Goal: Communication & Community: Answer question/provide support

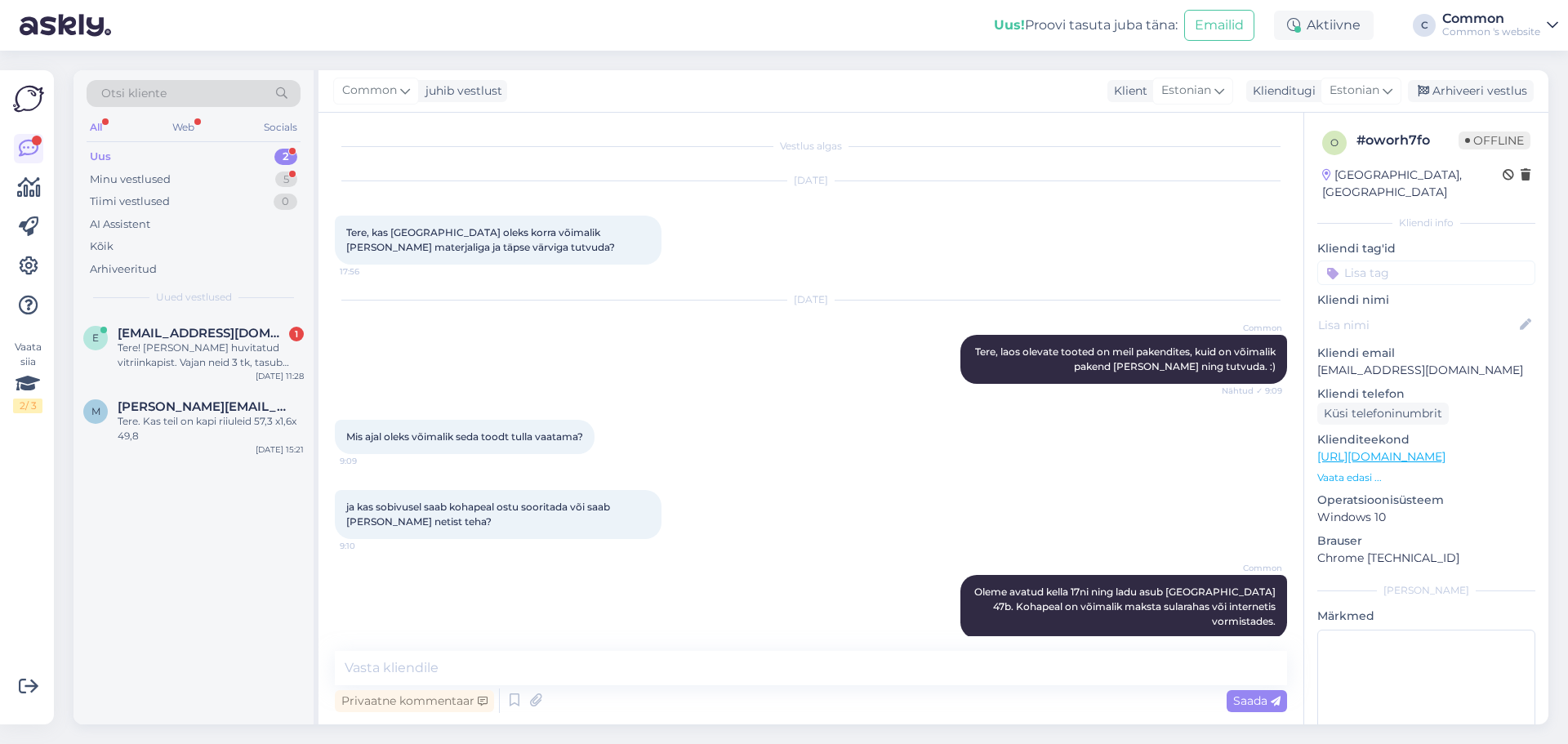
scroll to position [91, 0]
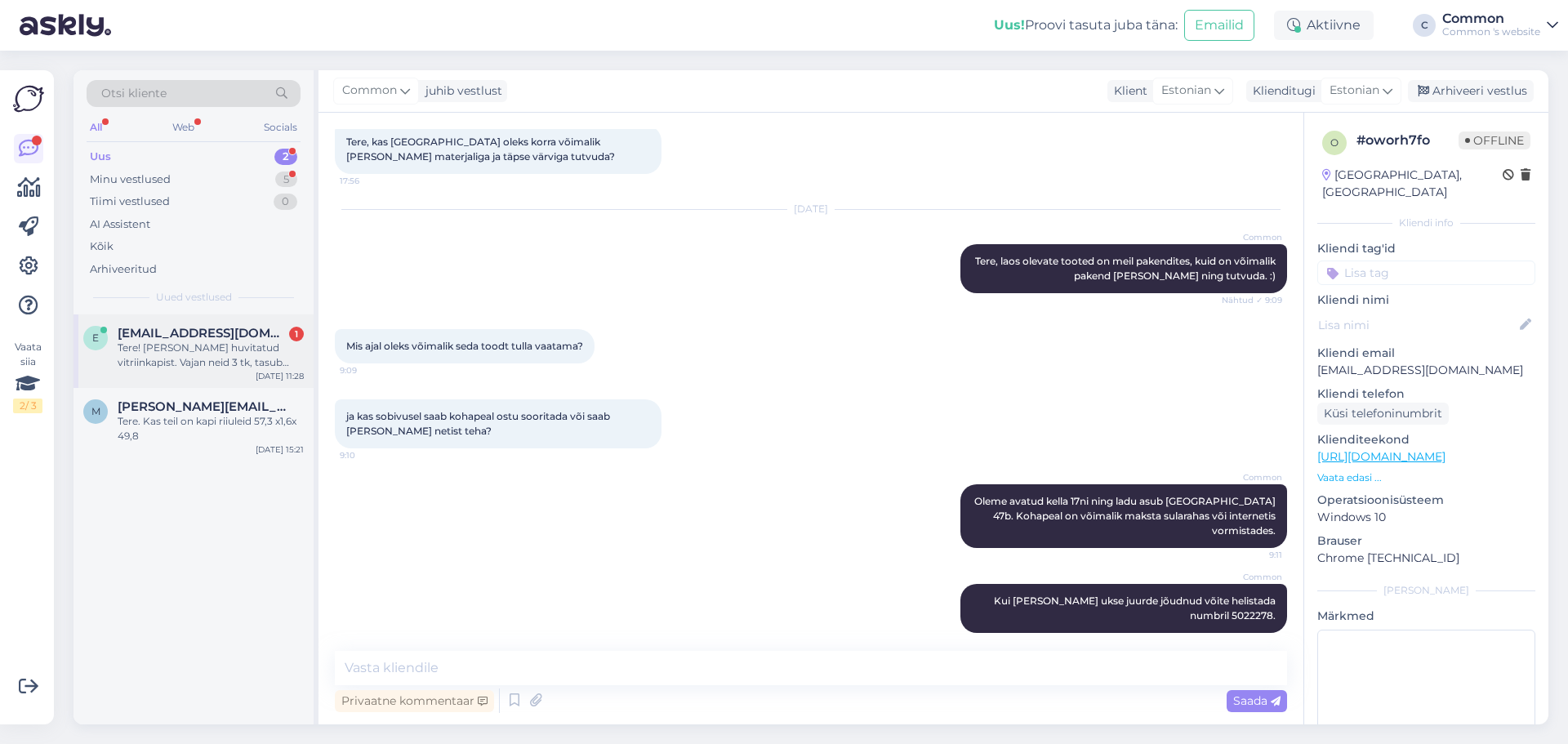
click at [185, 346] on div "Tere! [PERSON_NAME] huvitatud vitriinkapist. Vajan neid 3 tk, tasub Seljametsar…" at bounding box center [211, 355] width 186 height 30
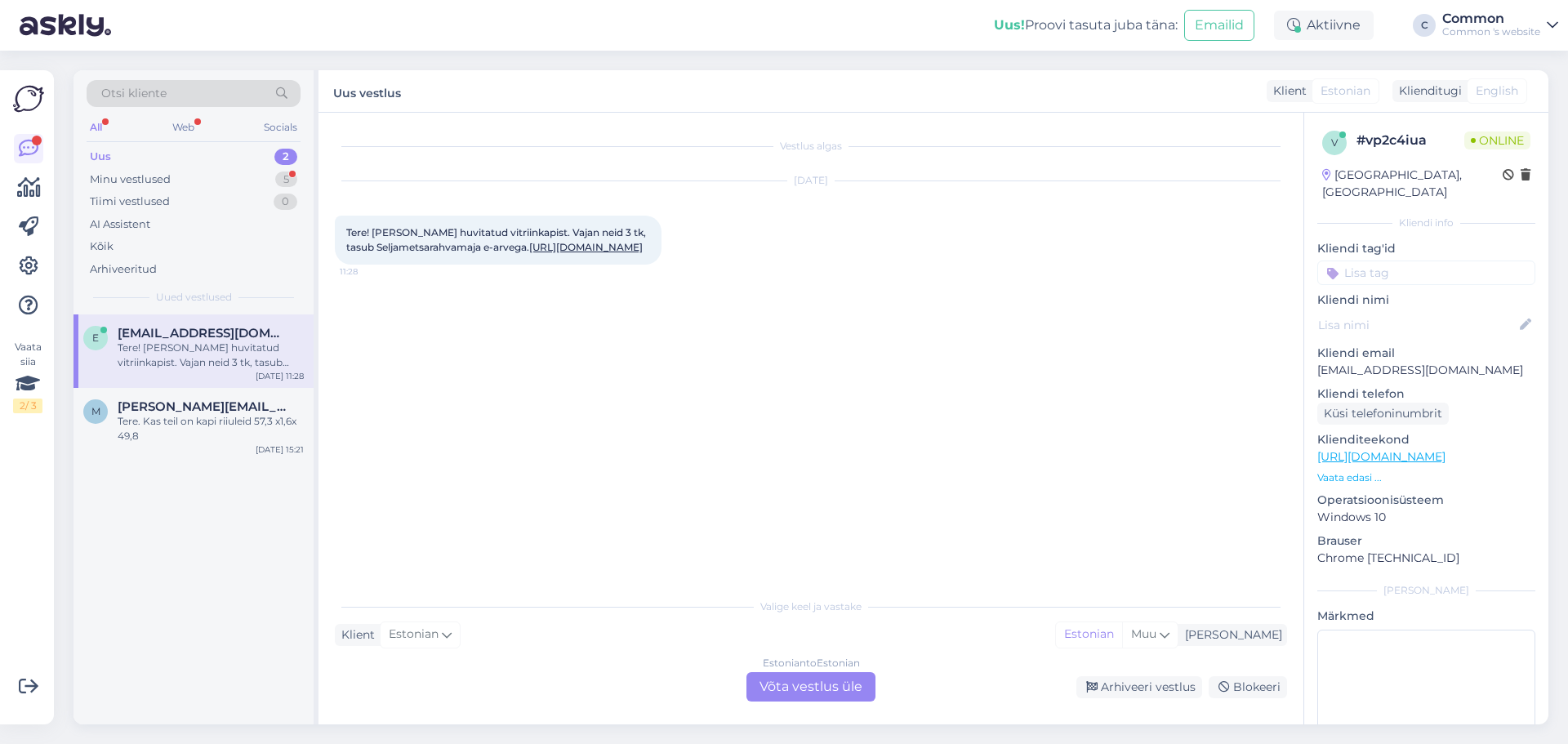
click at [555, 247] on link "[URL][DOMAIN_NAME]" at bounding box center [585, 247] width 113 height 12
click at [825, 689] on div "Estonian to Estonian Võta vestlus üle" at bounding box center [811, 687] width 129 height 30
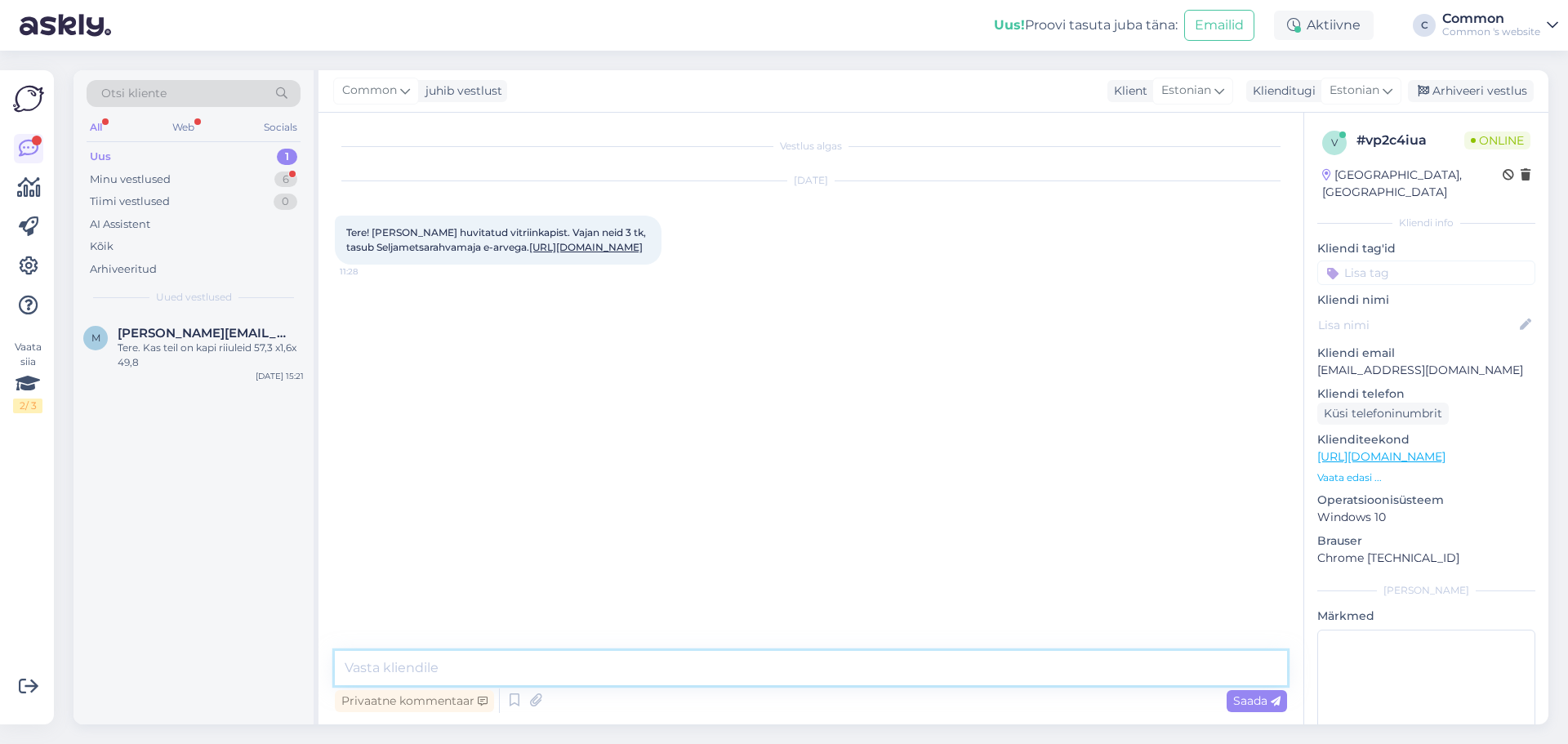
click at [799, 680] on textarea at bounding box center [810, 667] width 952 height 34
click at [479, 666] on textarea "Tere, kontrollin kohe saadavuse üle." at bounding box center [810, 667] width 952 height 34
type textarea "Tere, kontrollin kohe nende saadavuse üle."
click at [734, 668] on textarea at bounding box center [810, 667] width 952 height 34
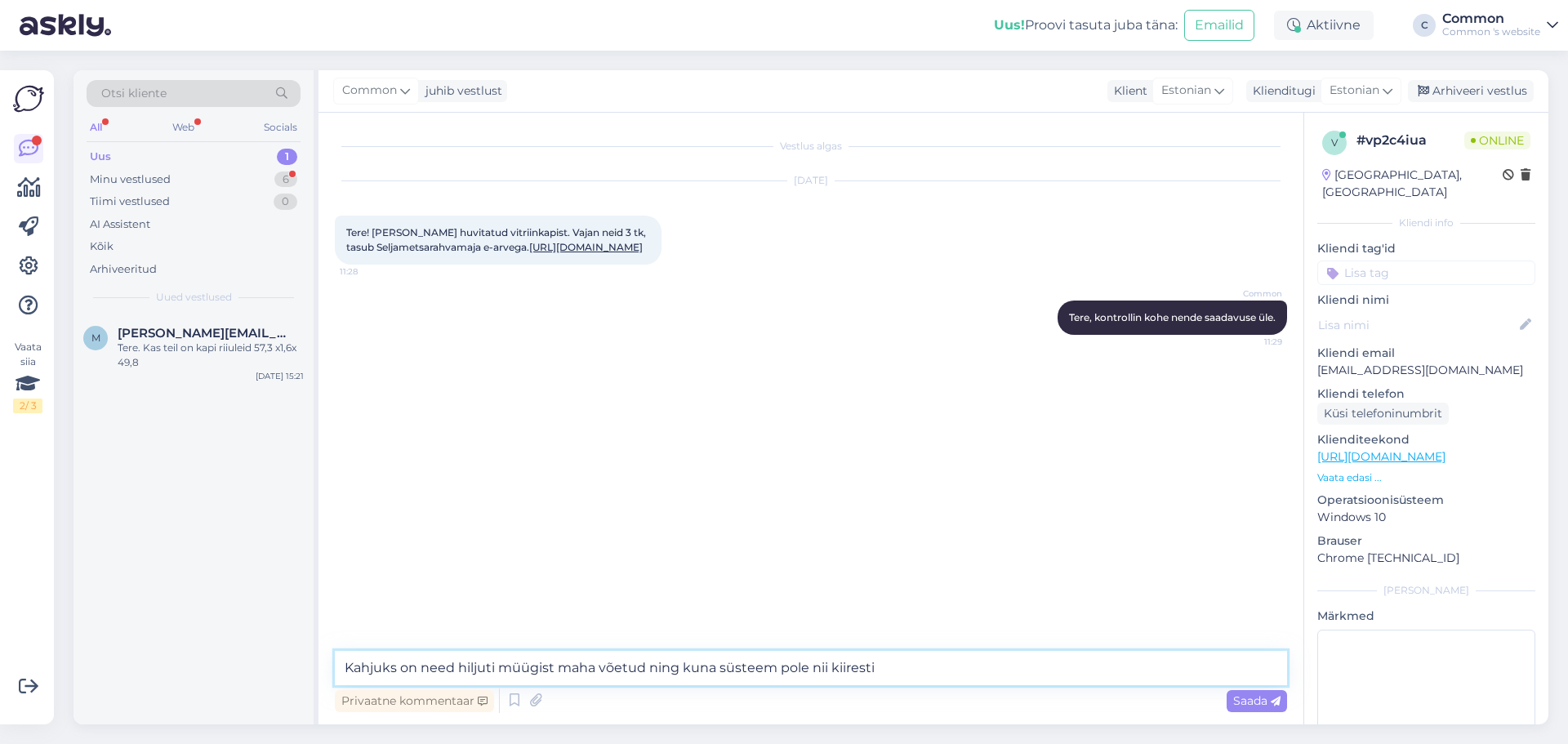
click at [907, 669] on textarea "Kahjuks on need hiljuti müügist maha võetud ning kuna süsteem pole nii kiiresti" at bounding box center [810, 667] width 952 height 34
type textarea "Kahjuks on need hiljuti müügist maha võetud ning kuna süsteem pole nii kiiresti…"
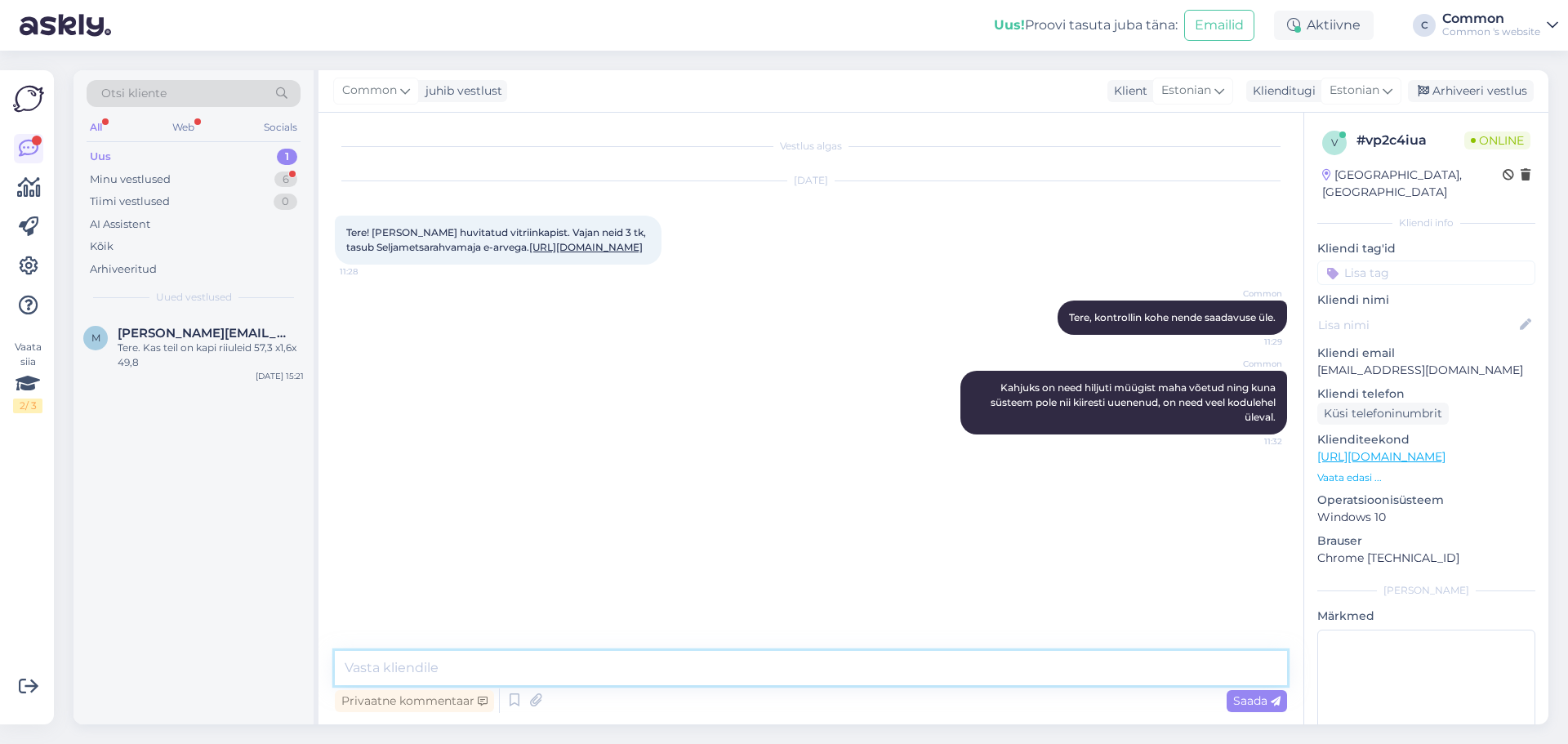
click at [621, 673] on textarea at bounding box center [810, 667] width 952 height 34
paste textarea "[URL][DOMAIN_NAME]"
type textarea "[PERSON_NAME] sellised asenduseks: [URL][DOMAIN_NAME]"
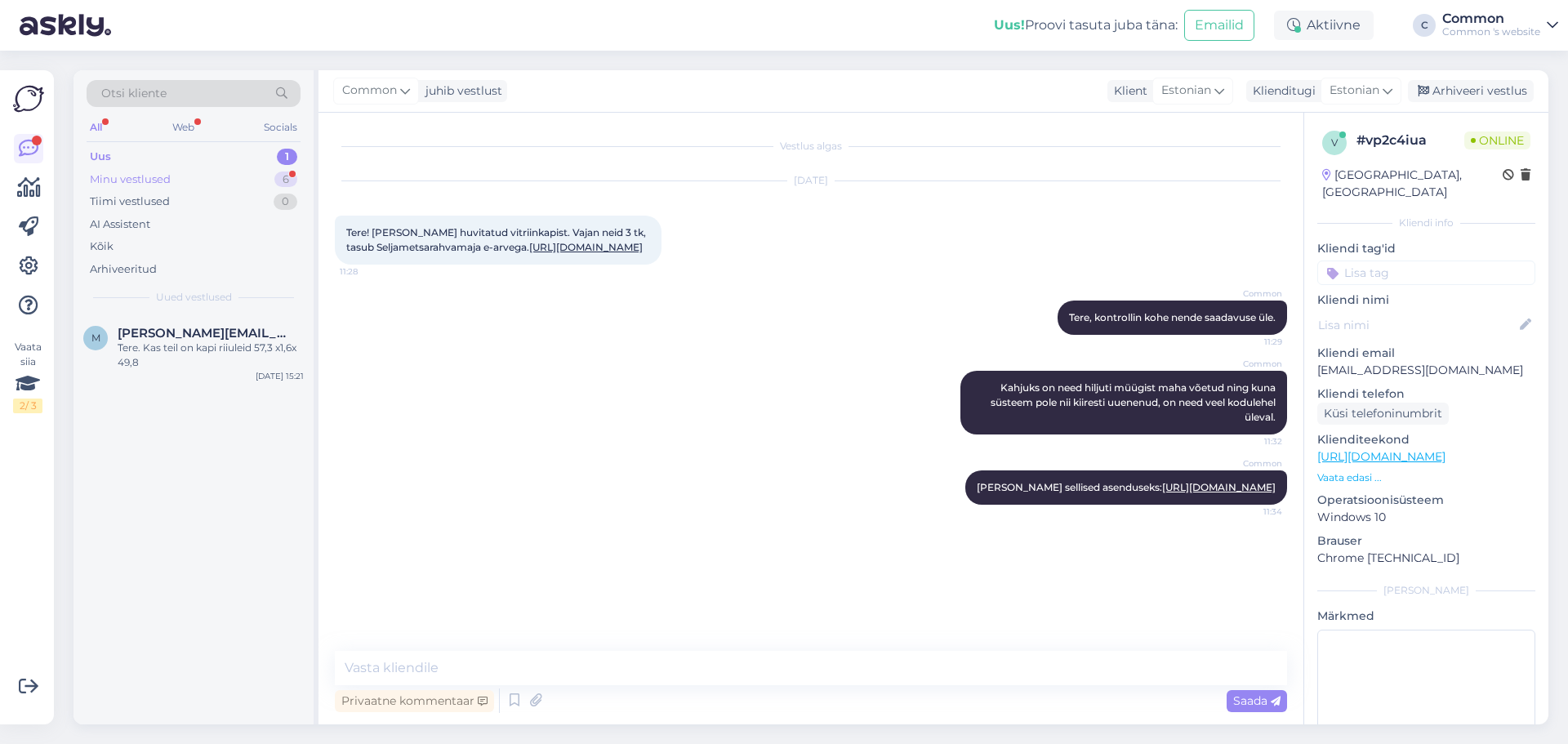
click at [145, 185] on div "Minu vestlused" at bounding box center [130, 179] width 81 height 17
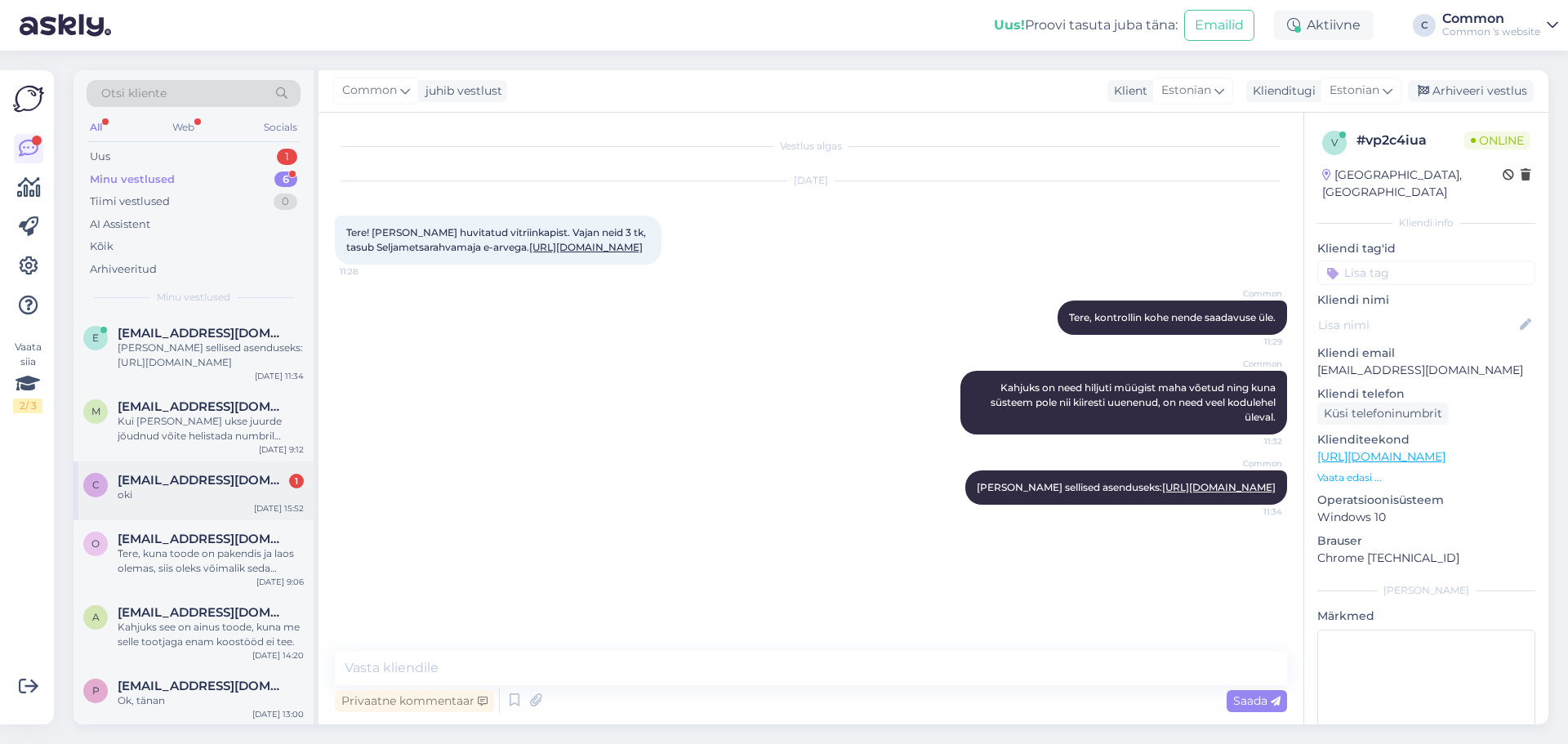
click at [198, 463] on div "c [EMAIL_ADDRESS][DOMAIN_NAME] 1 oki [DATE] 15:52" at bounding box center [193, 490] width 240 height 58
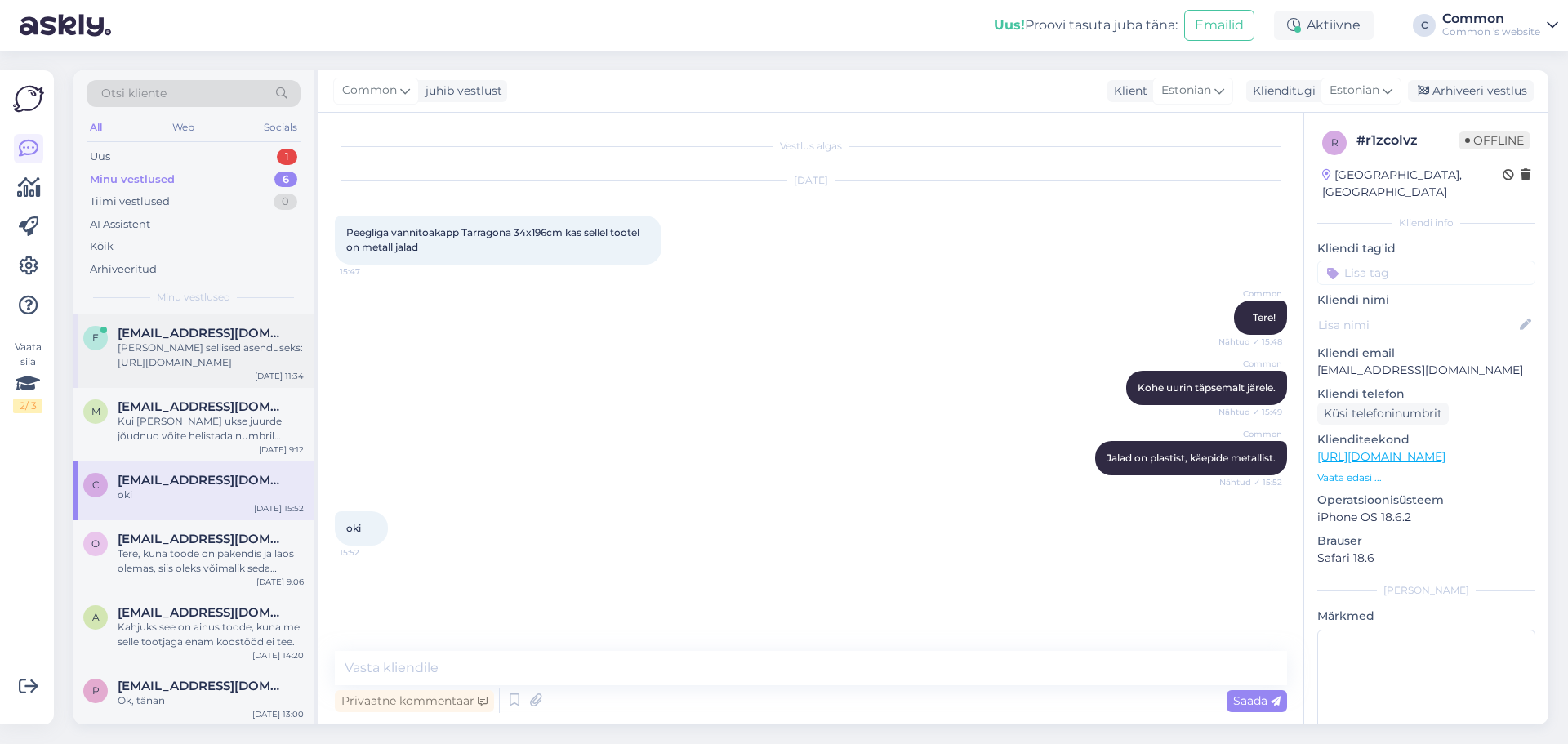
click at [210, 362] on div "[PERSON_NAME] sellised asenduseks: [URL][DOMAIN_NAME]" at bounding box center [211, 355] width 186 height 30
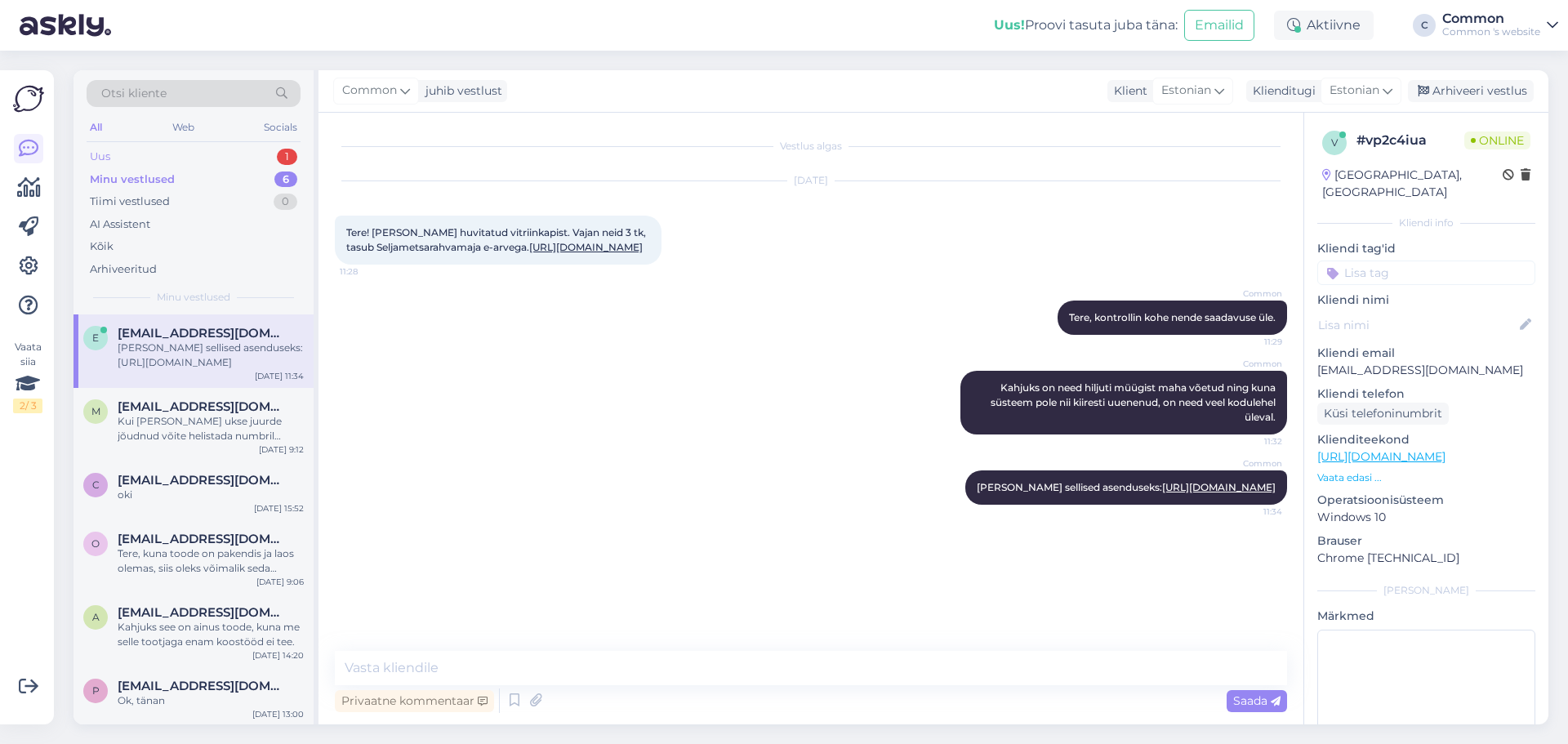
click at [167, 161] on div "Uus 1" at bounding box center [193, 157] width 214 height 23
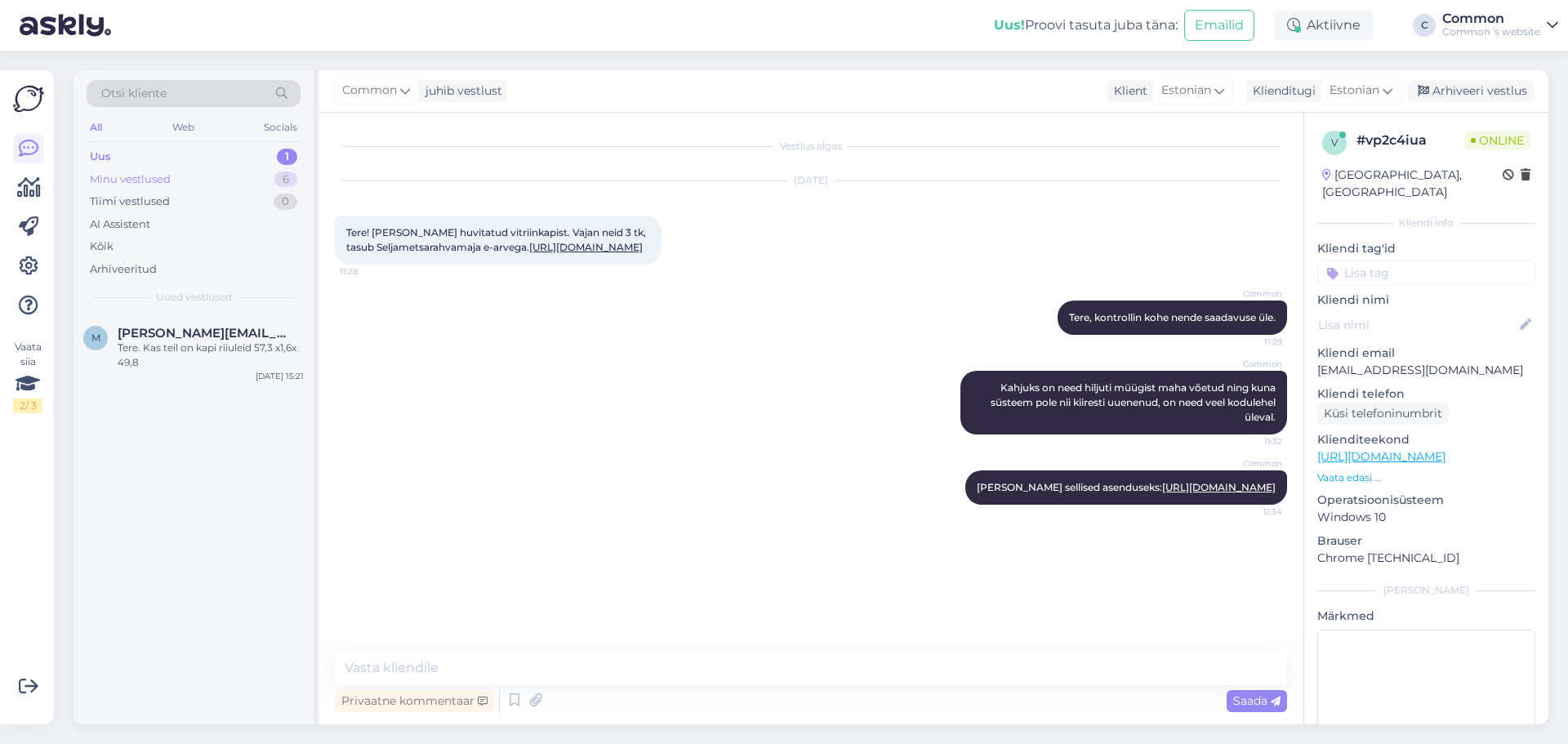
click at [176, 185] on div "Minu vestlused 6" at bounding box center [193, 179] width 214 height 23
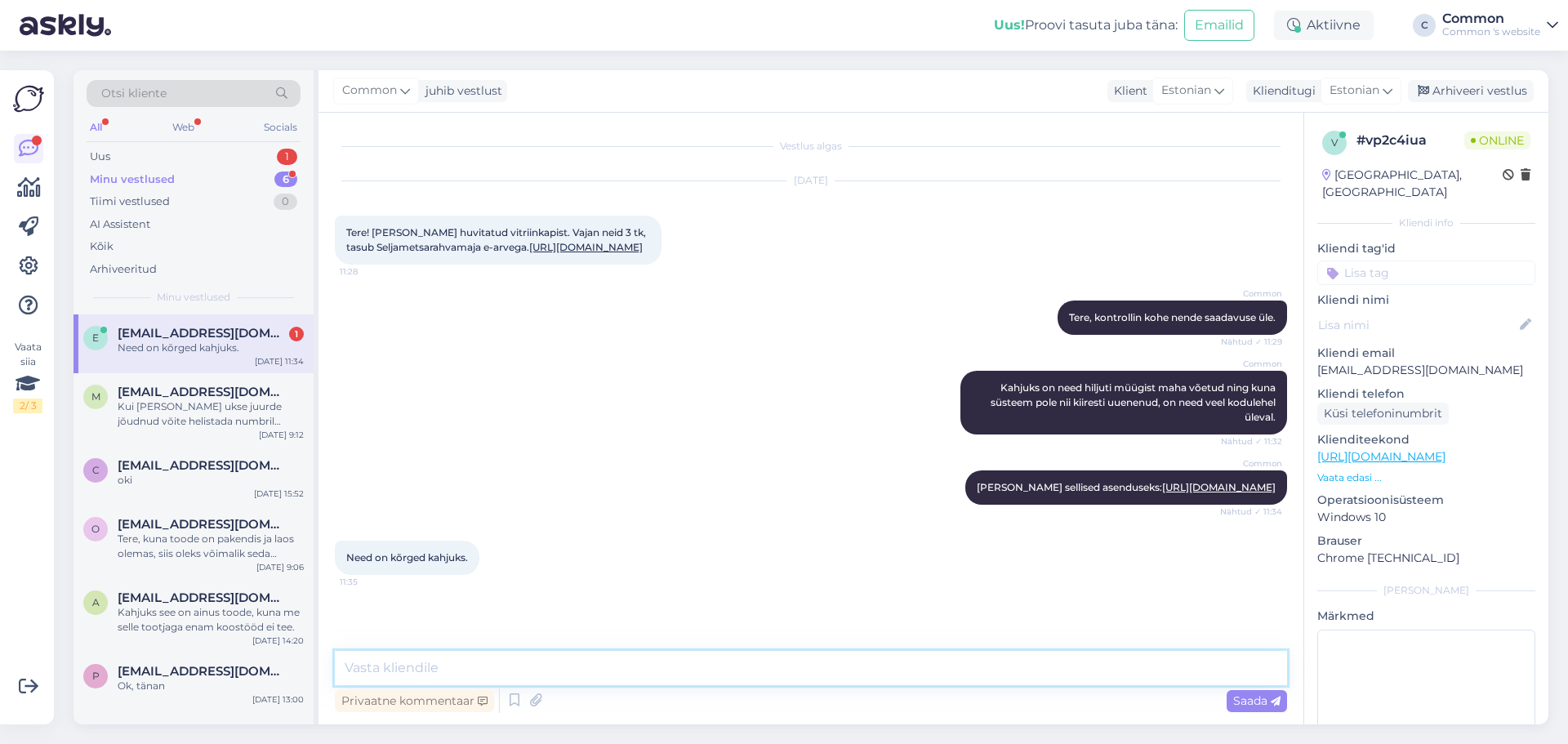
click at [714, 657] on textarea at bounding box center [810, 667] width 952 height 34
paste textarea "[URL][DOMAIN_NAME]"
type textarea "Madalamatest oleks veel selliseid pakkuda: [URL][DOMAIN_NAME]"
click at [1249, 706] on span "Saada" at bounding box center [1257, 700] width 47 height 15
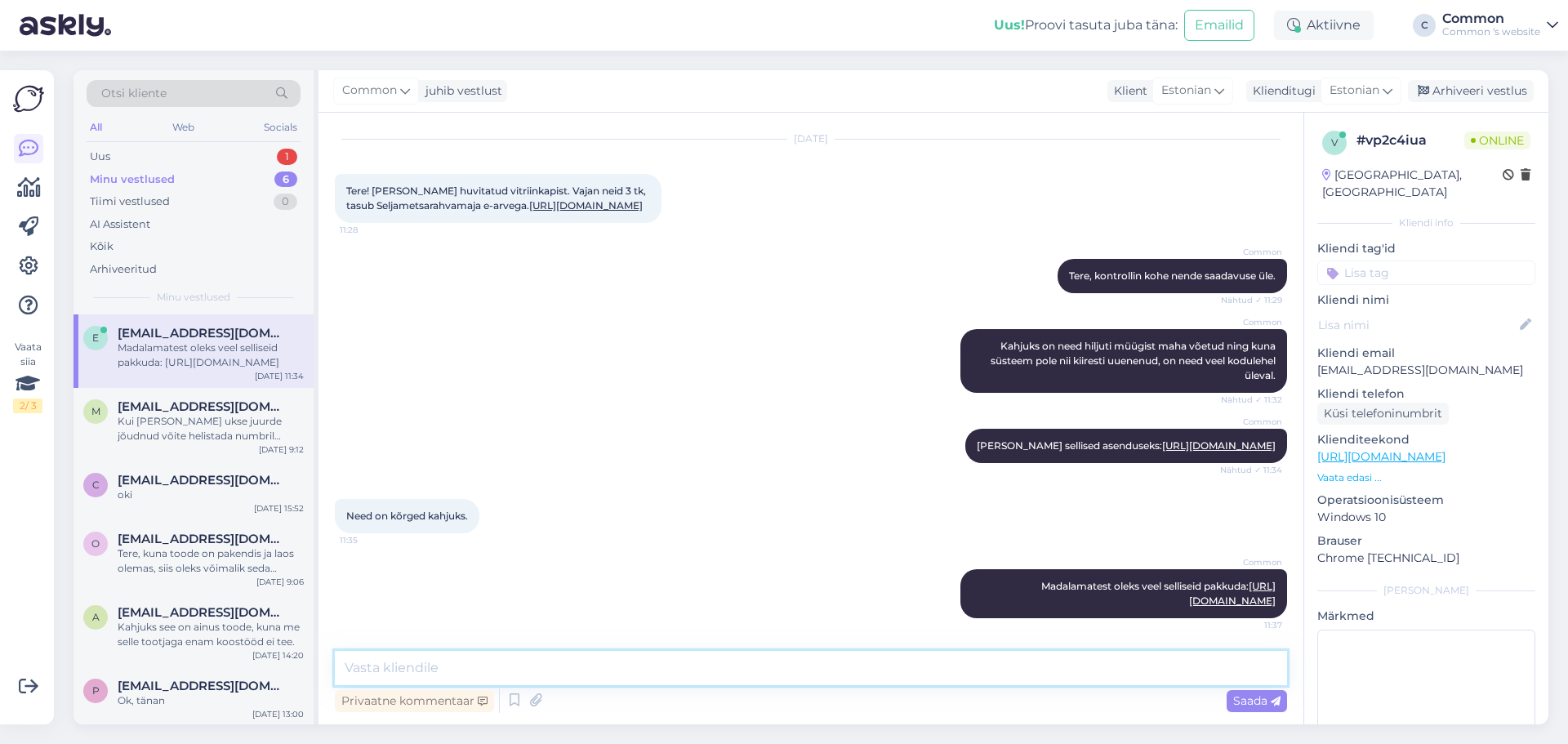
click at [710, 671] on textarea at bounding box center [810, 667] width 952 height 34
paste textarea "[URL][DOMAIN_NAME]"
type textarea "[URL][DOMAIN_NAME]"
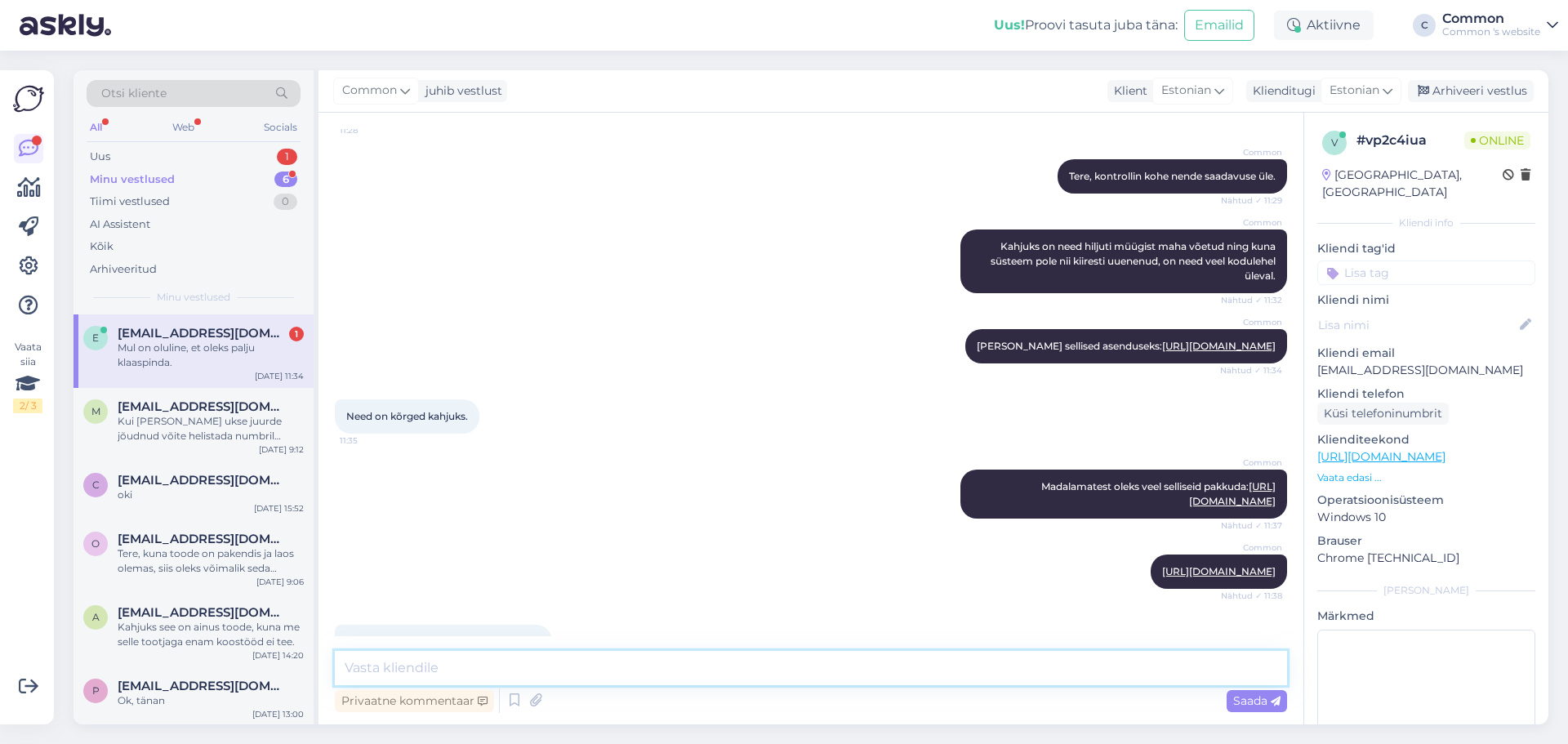
scroll to position [212, 0]
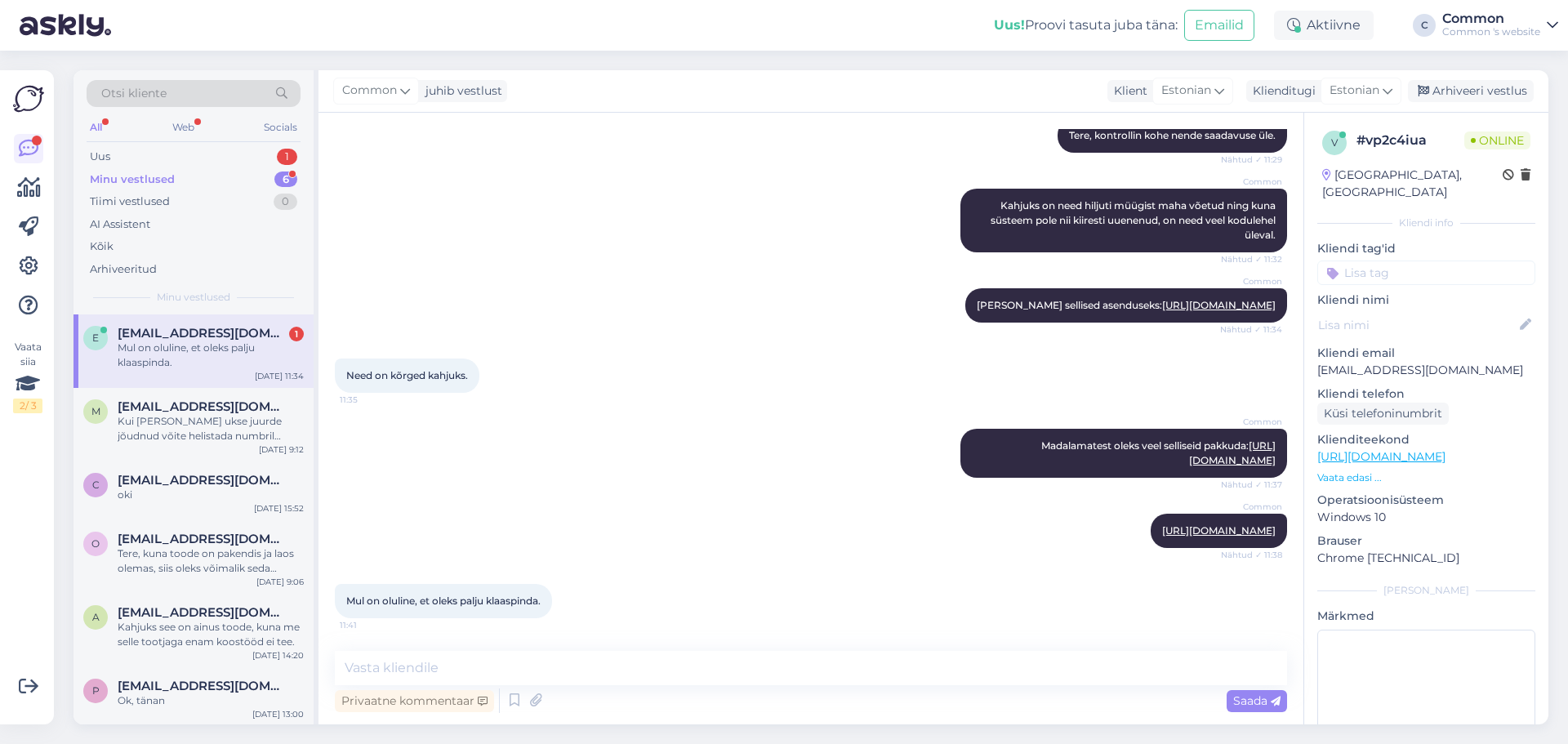
click at [855, 32] on div "Uus! Proovi tasuta [PERSON_NAME]: Emailid Aktiivne C Common Common 's website" at bounding box center [784, 25] width 1568 height 51
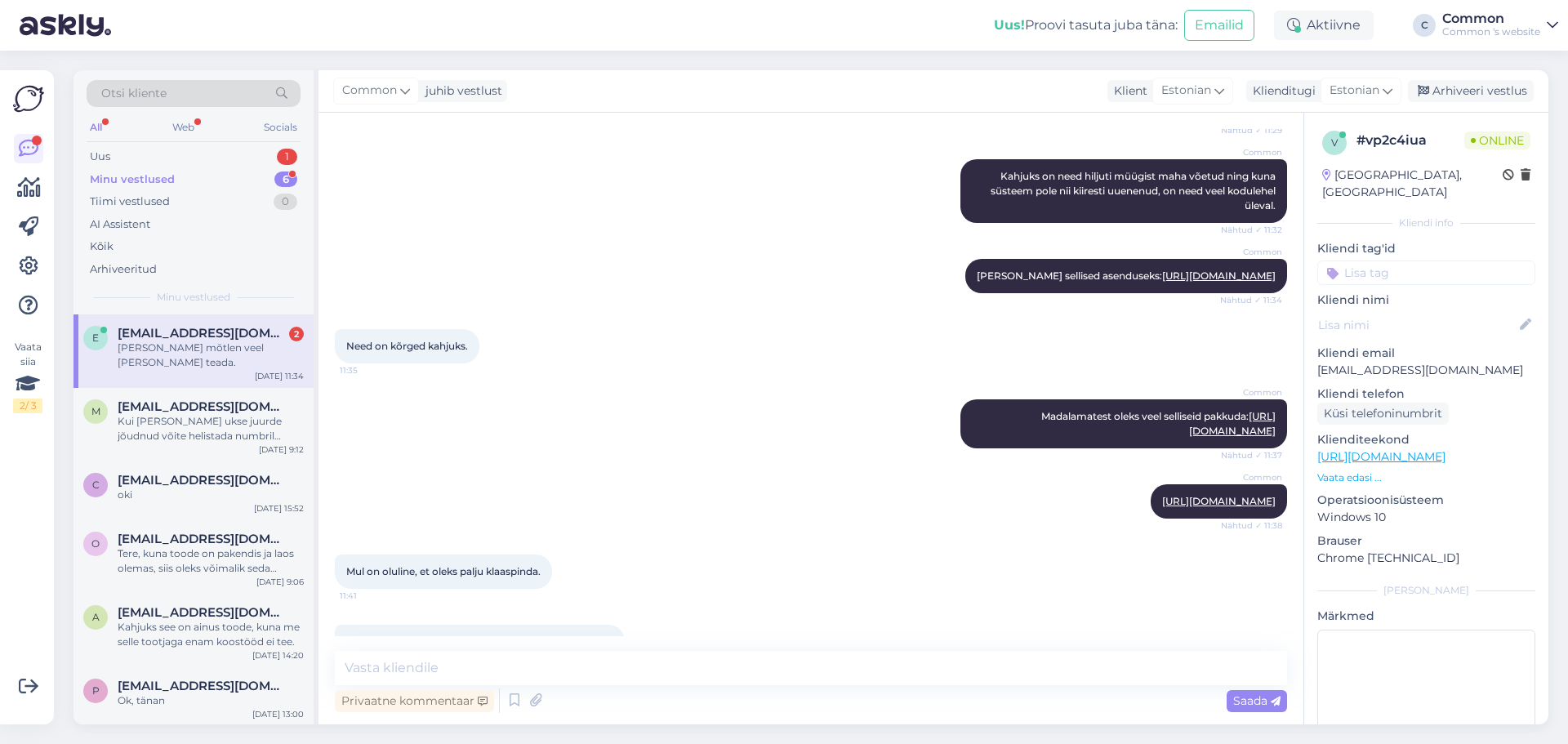
scroll to position [281, 0]
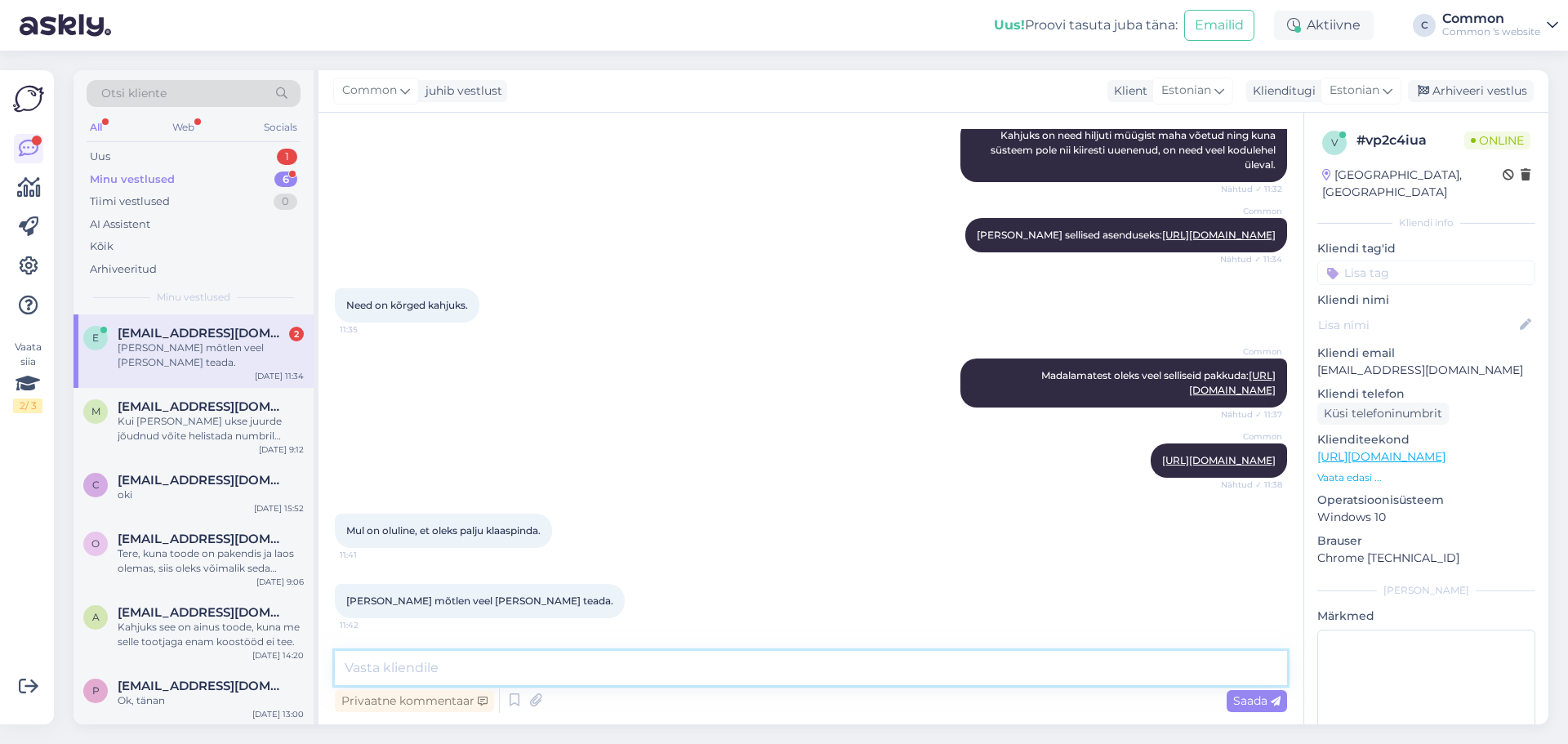
click at [566, 659] on textarea at bounding box center [810, 667] width 952 height 34
type textarea "H"
type textarea "Andke teada, kui saan veel kuidagi aidata!"
click at [1247, 703] on span "Saada" at bounding box center [1257, 700] width 47 height 15
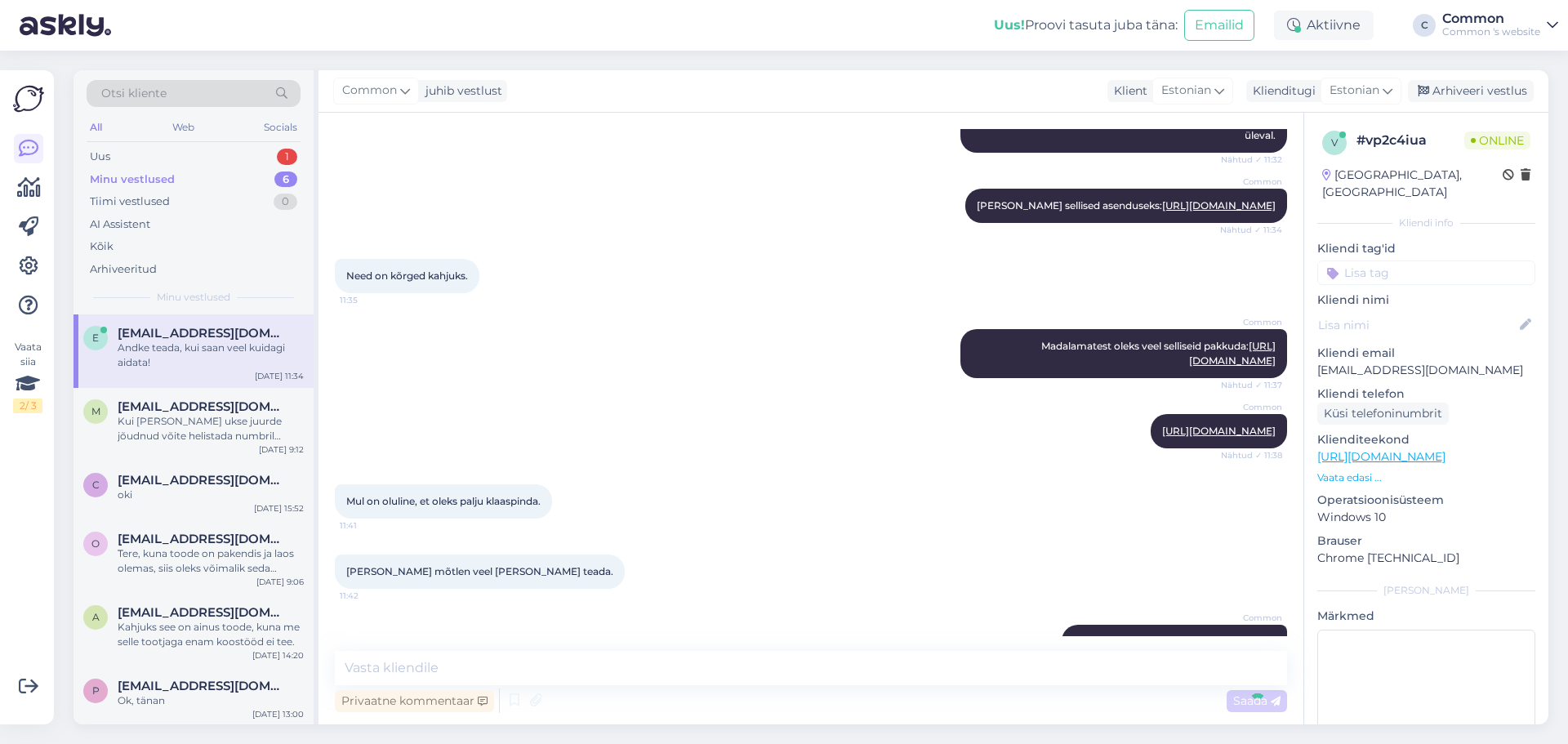
scroll to position [352, 0]
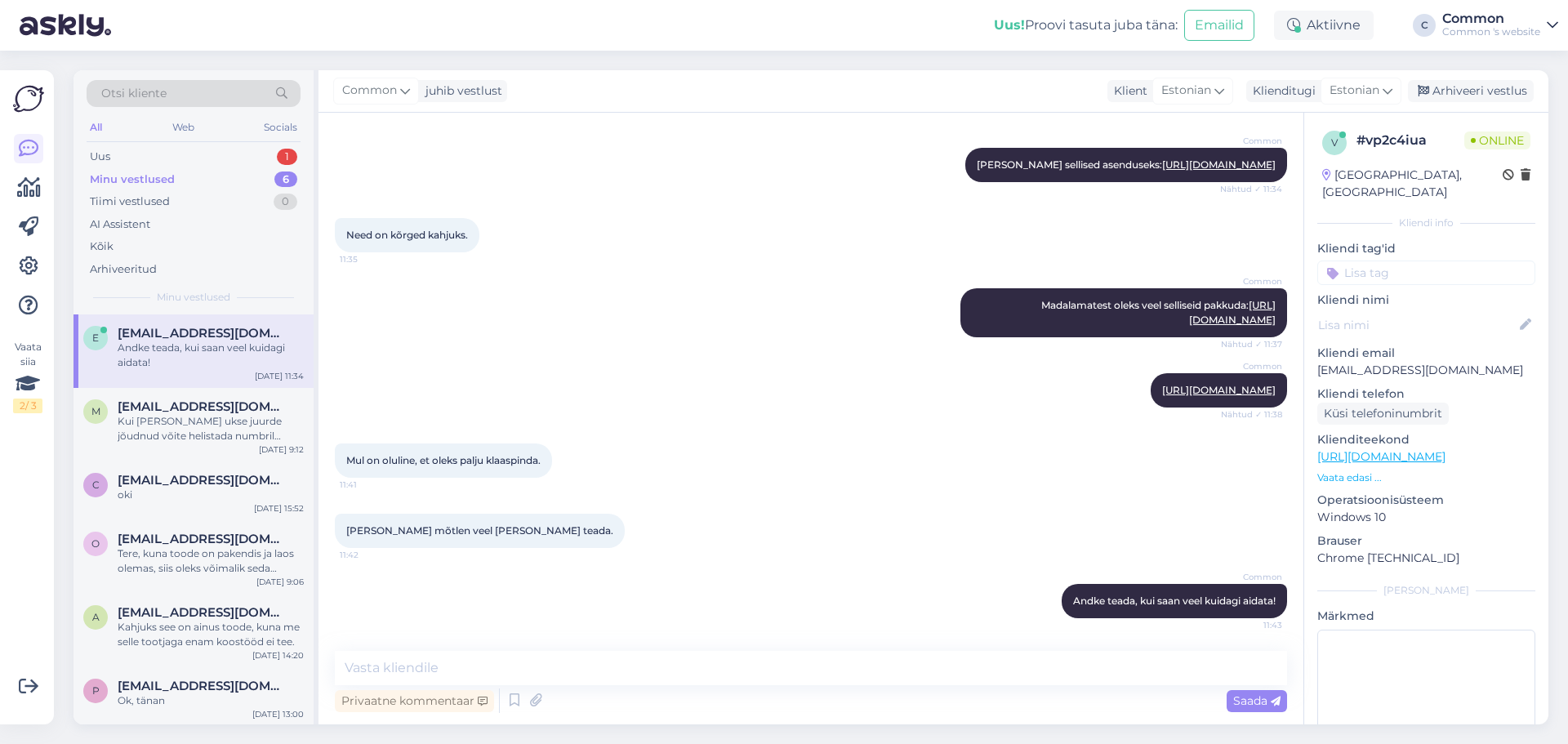
click at [915, 57] on div "Otsi kliente All Web Socials Uus 1 Minu vestlused 6 Tiimi vestlused 0 AI Assist…" at bounding box center [815, 397] width 1504 height 693
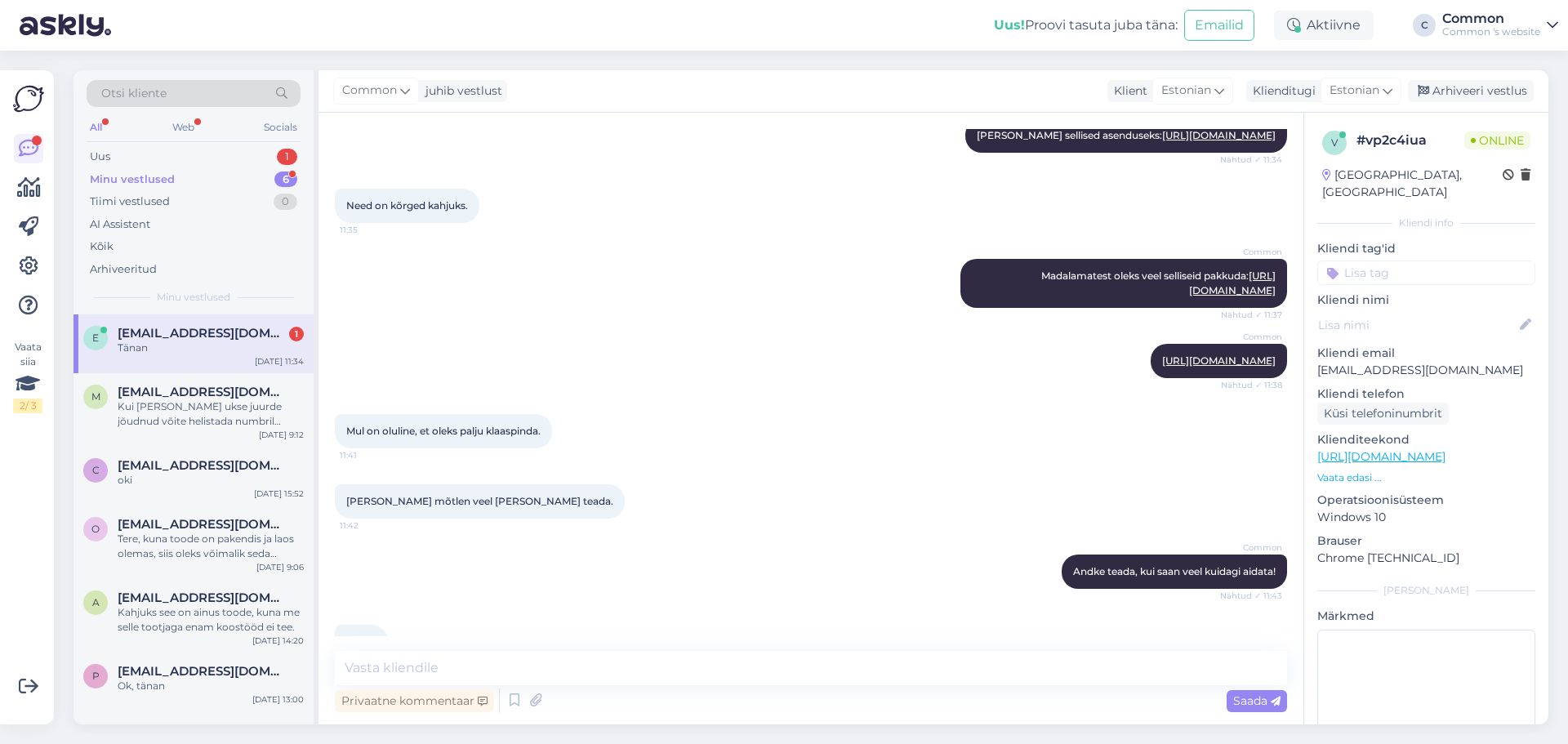
scroll to position [423, 0]
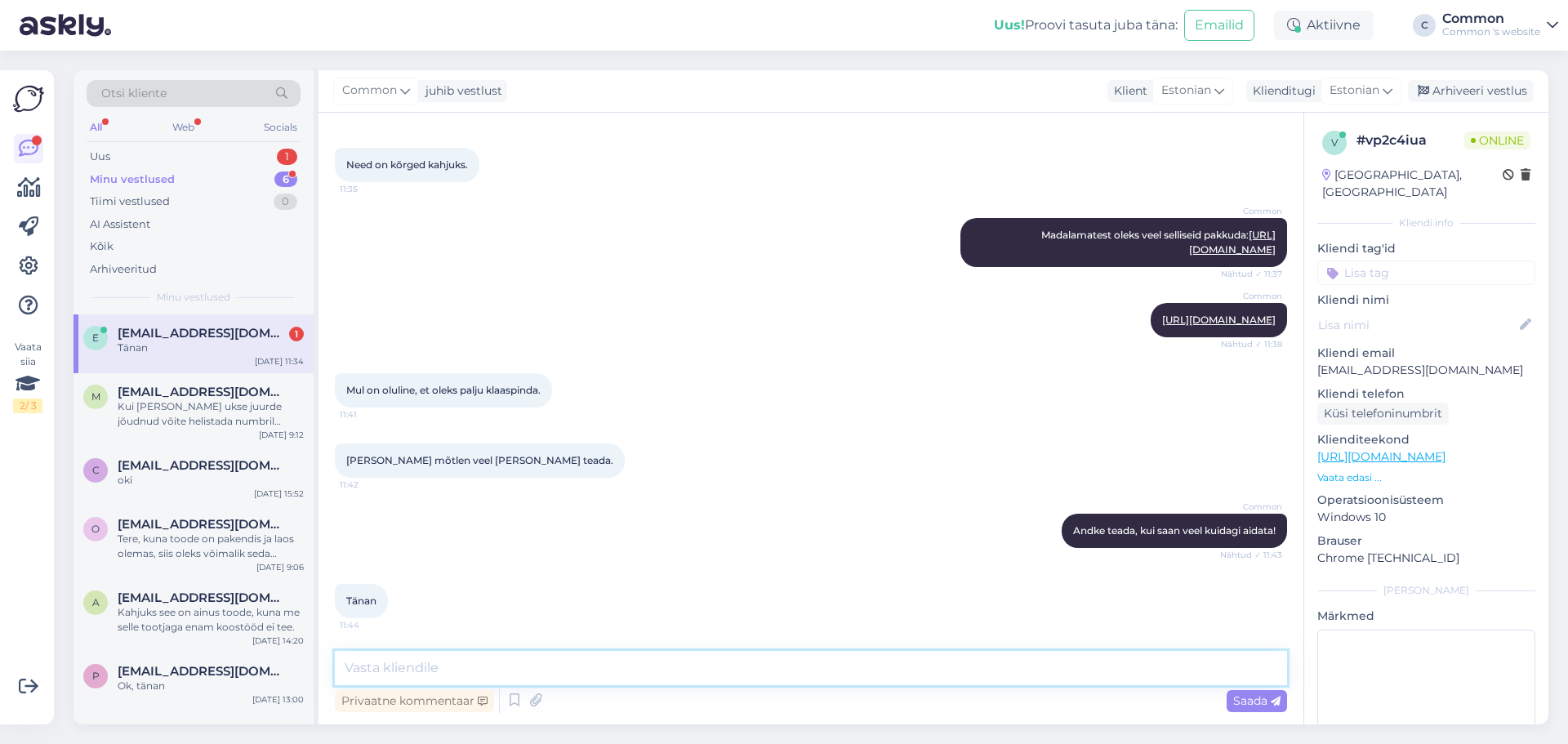
click at [718, 653] on textarea at bounding box center [810, 667] width 952 height 34
click at [152, 375] on div "m [EMAIL_ADDRESS][DOMAIN_NAME] Kui [PERSON_NAME] ukse juurde jõudnud võite heli…" at bounding box center [193, 409] width 240 height 73
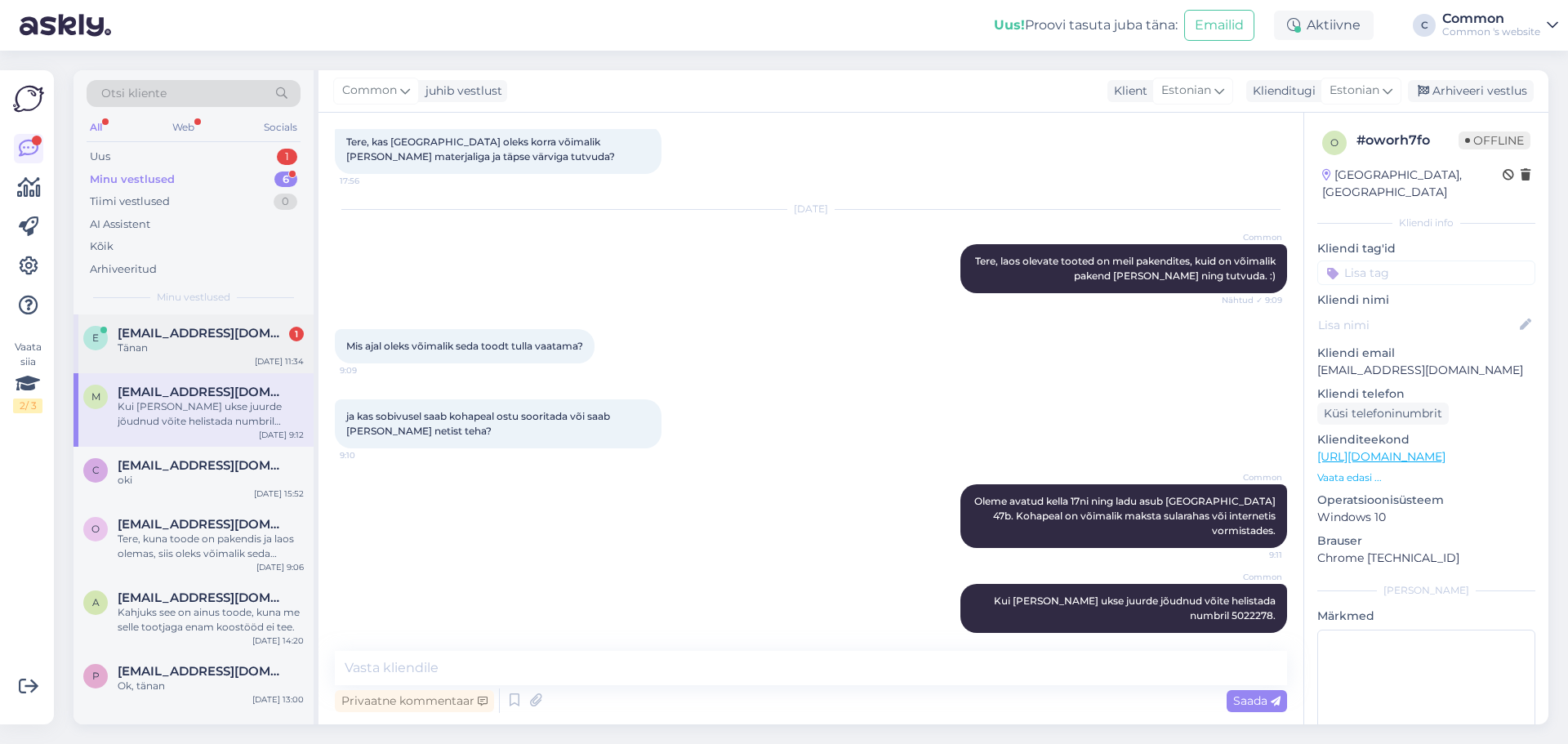
click at [172, 346] on div "Tänan" at bounding box center [211, 348] width 186 height 15
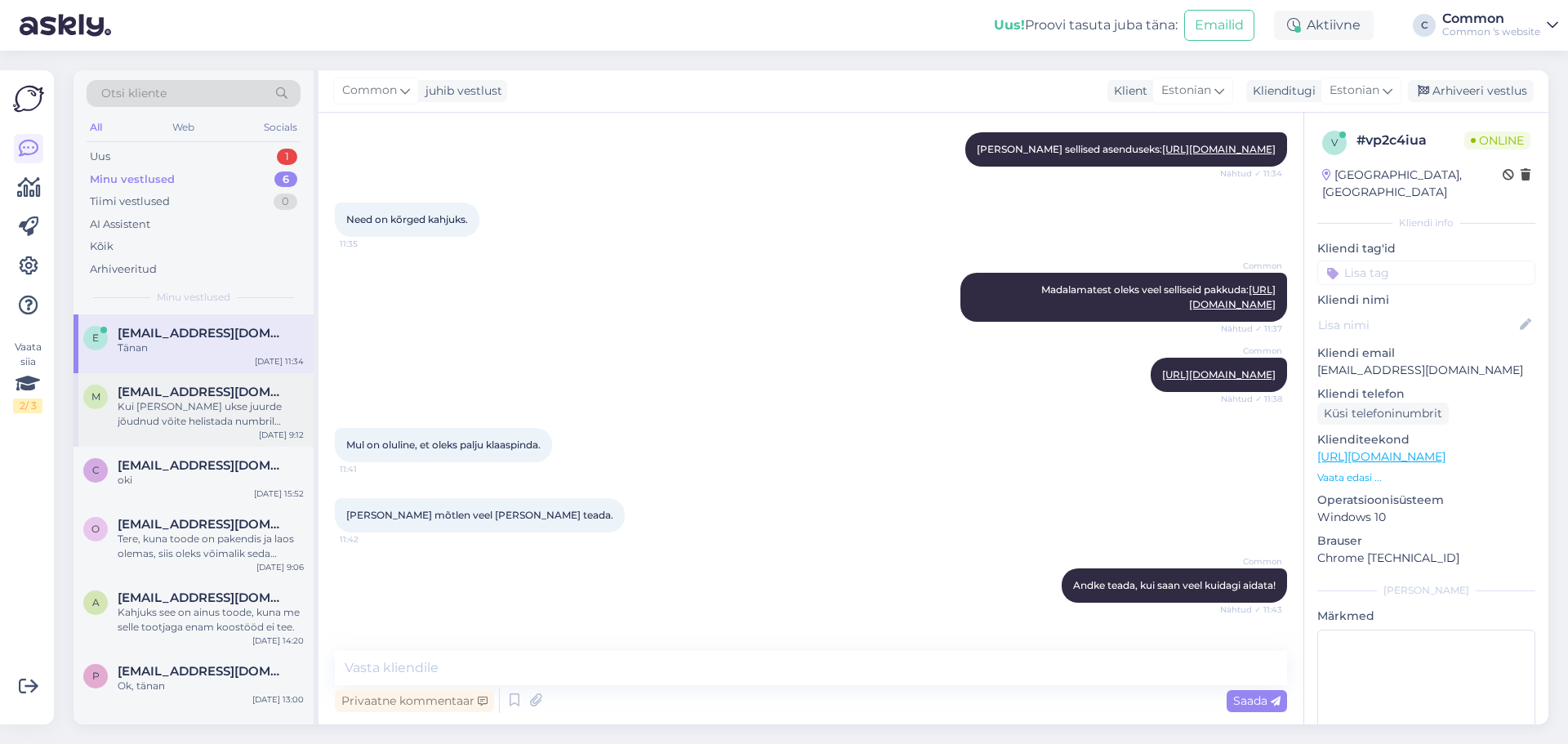
click at [190, 414] on div "Kui [PERSON_NAME] ukse juurde jõudnud võite helistada numbril 5022278." at bounding box center [211, 414] width 186 height 30
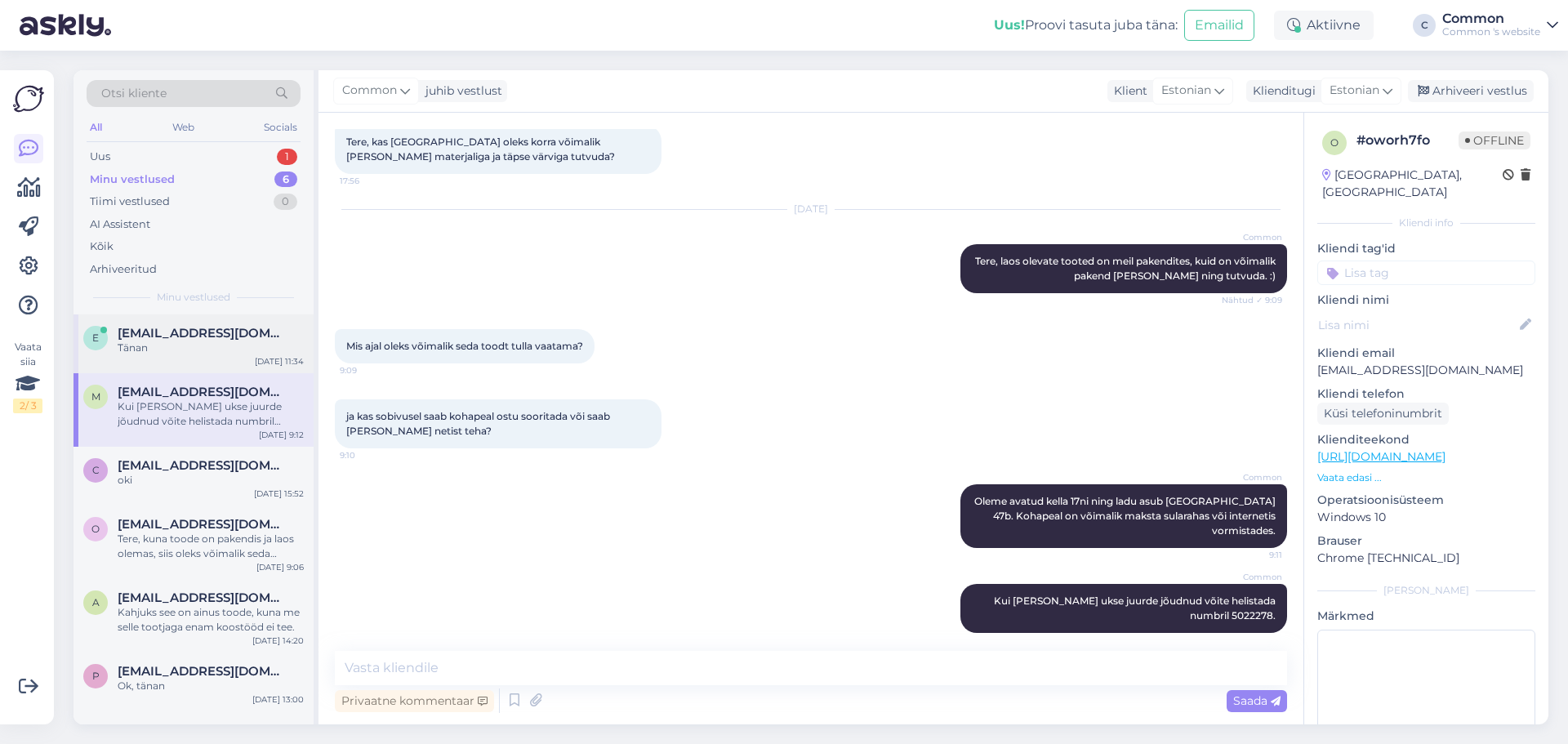
click at [194, 342] on div "Tänan" at bounding box center [211, 348] width 186 height 15
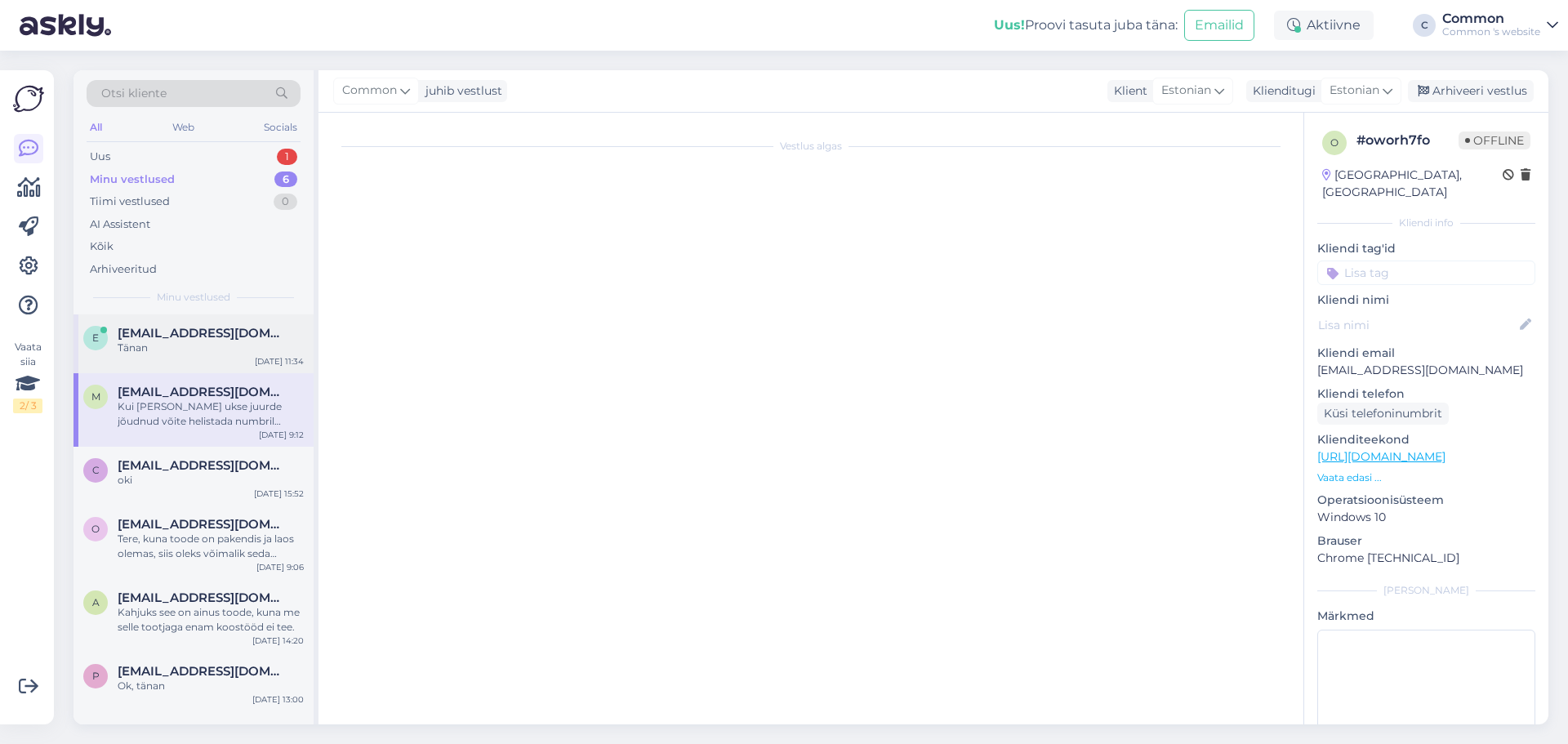
scroll to position [338, 0]
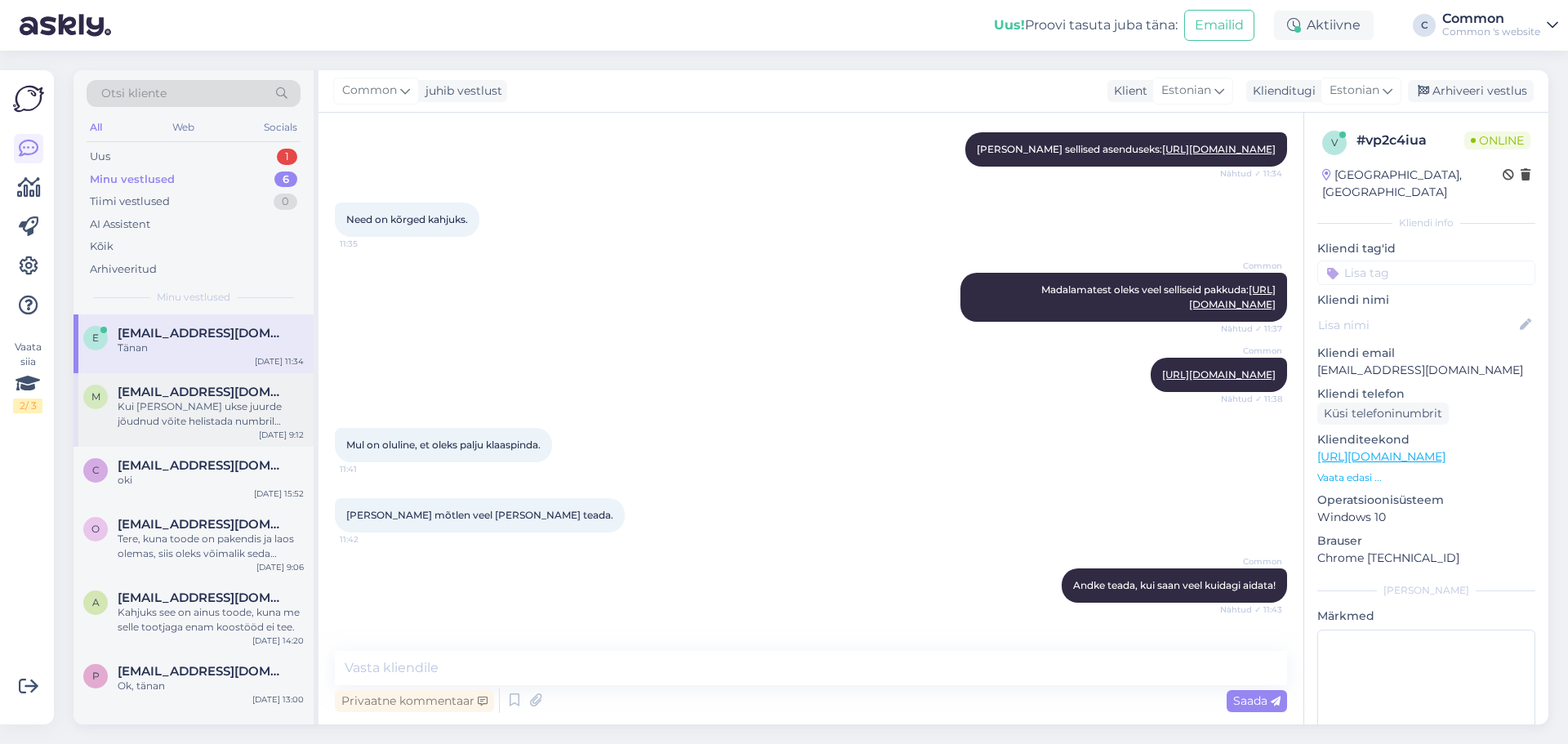
click at [200, 394] on span "[EMAIL_ADDRESS][DOMAIN_NAME]" at bounding box center [202, 392] width 170 height 15
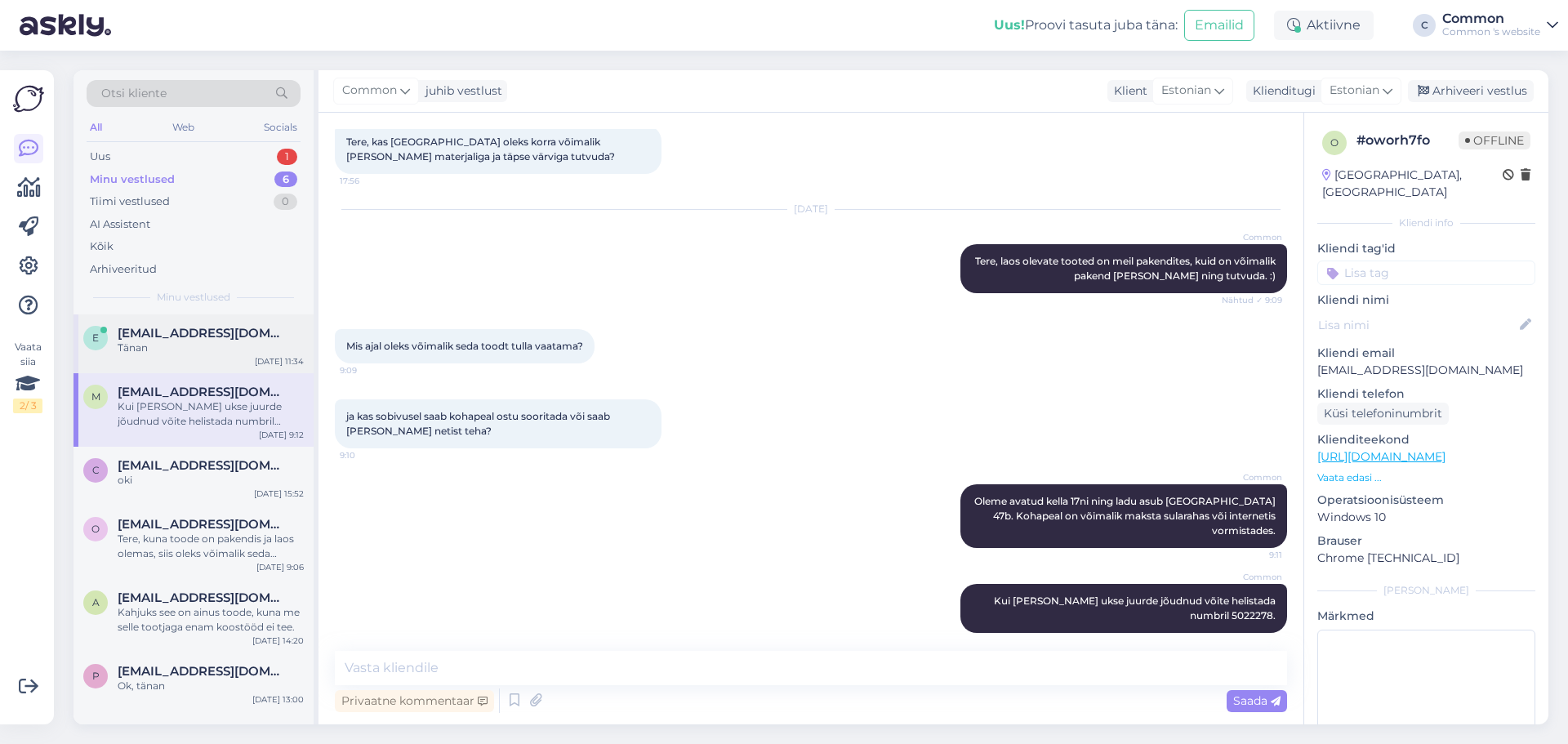
click at [202, 329] on span "[EMAIL_ADDRESS][DOMAIN_NAME]" at bounding box center [202, 333] width 170 height 15
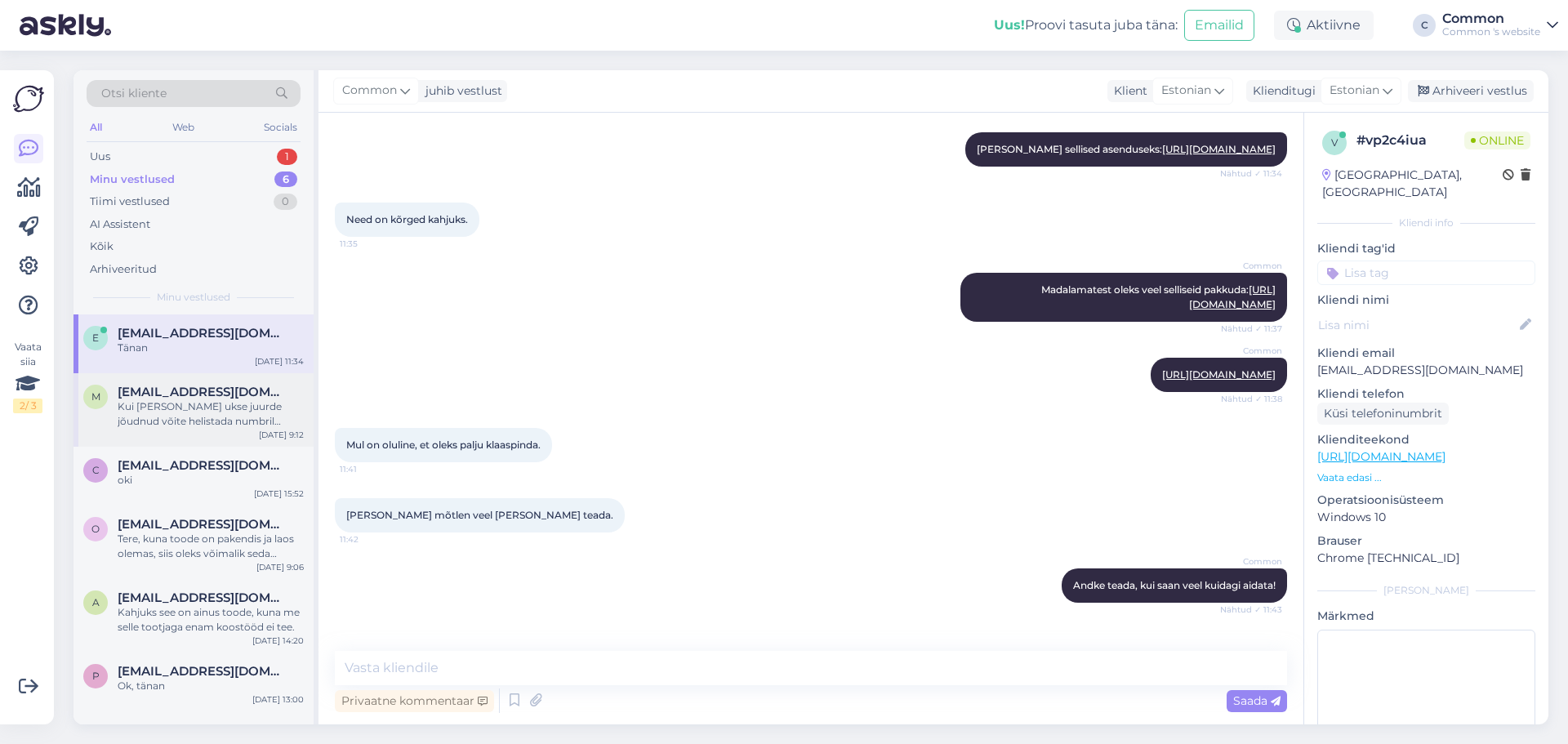
click at [193, 406] on div "Kui [PERSON_NAME] ukse juurde jõudnud võite helistada numbril 5022278." at bounding box center [211, 414] width 186 height 30
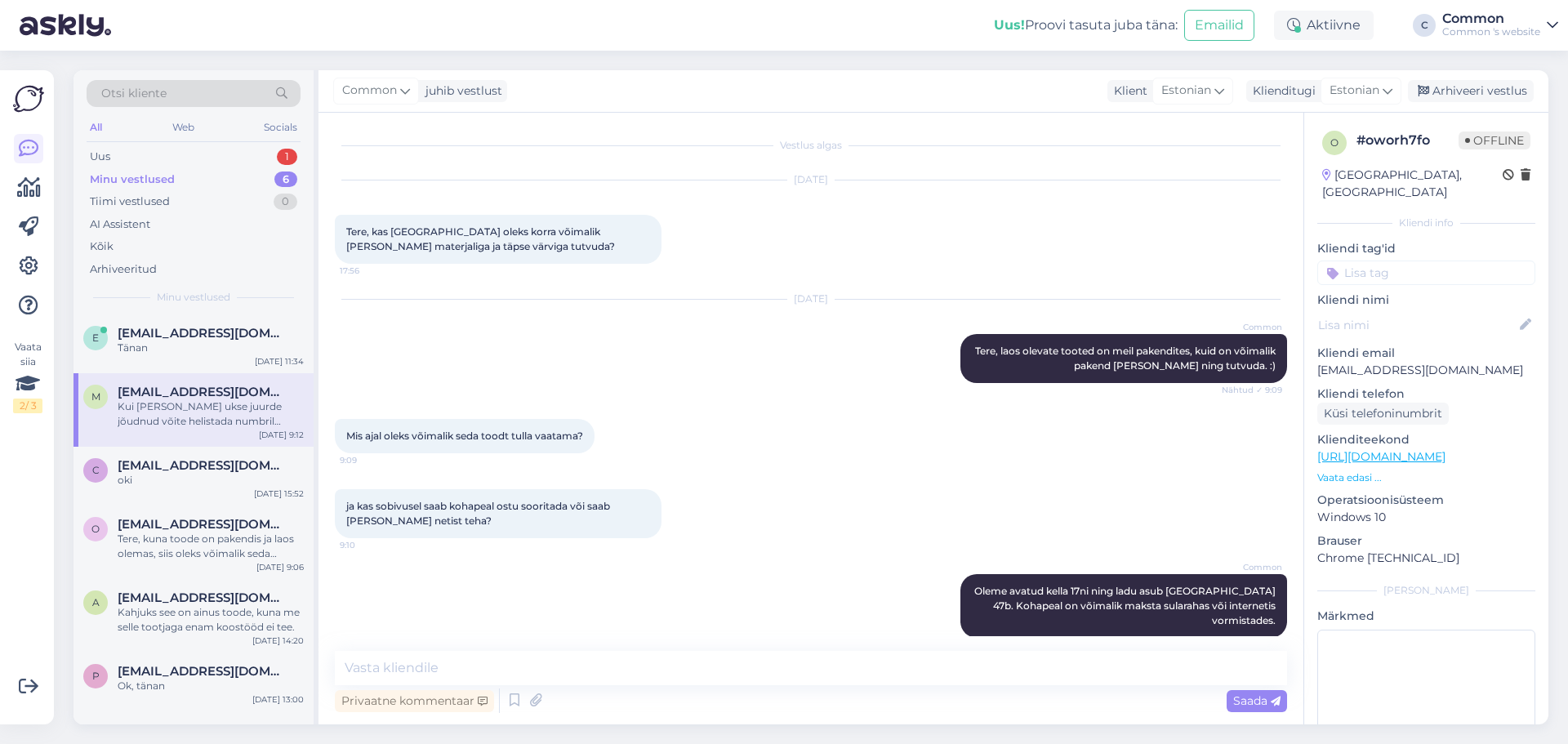
scroll to position [0, 0]
click at [1347, 450] on link "[URL][DOMAIN_NAME]" at bounding box center [1381, 457] width 128 height 15
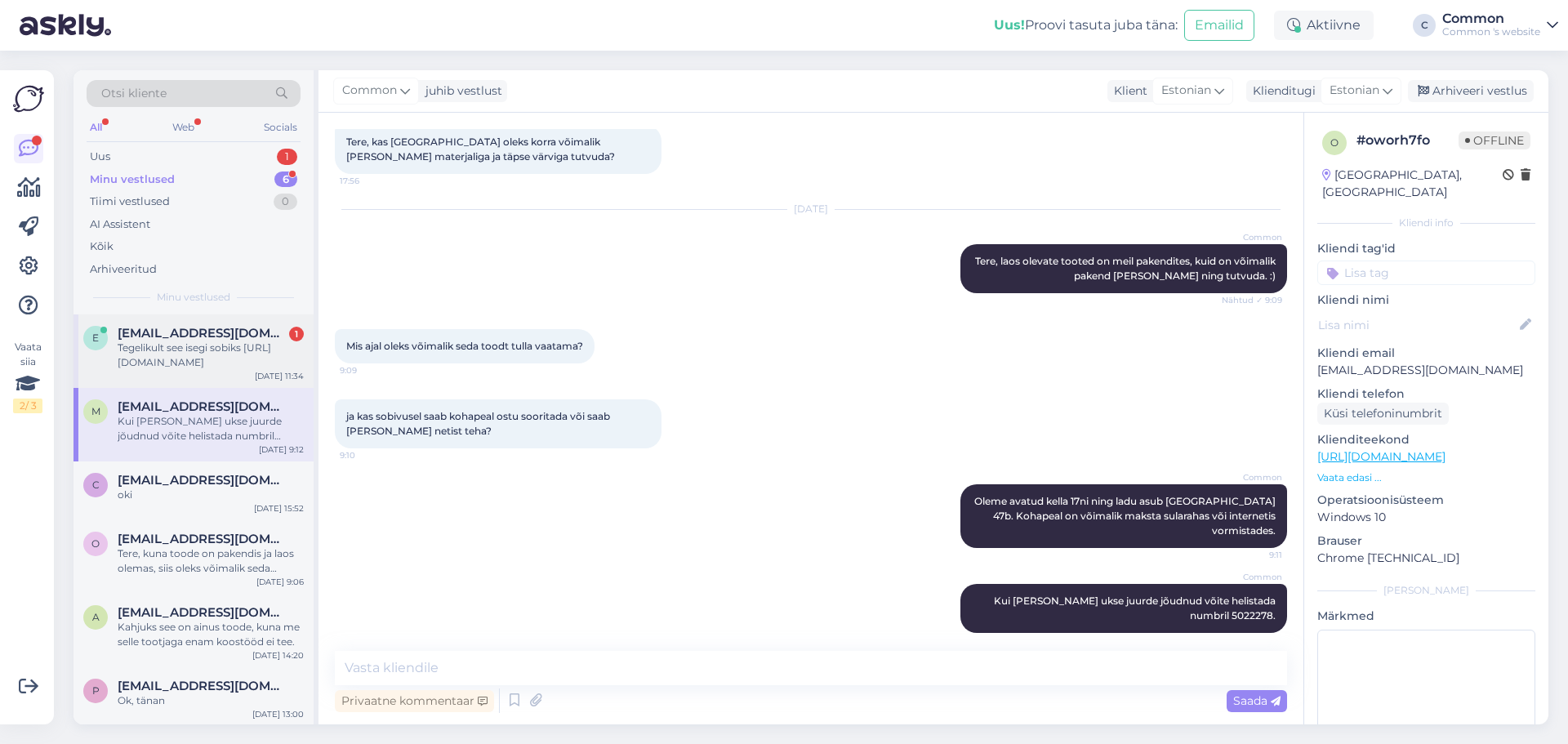
click at [201, 355] on div "Tegelikult see isegi sobiks [URL][DOMAIN_NAME]" at bounding box center [211, 355] width 186 height 30
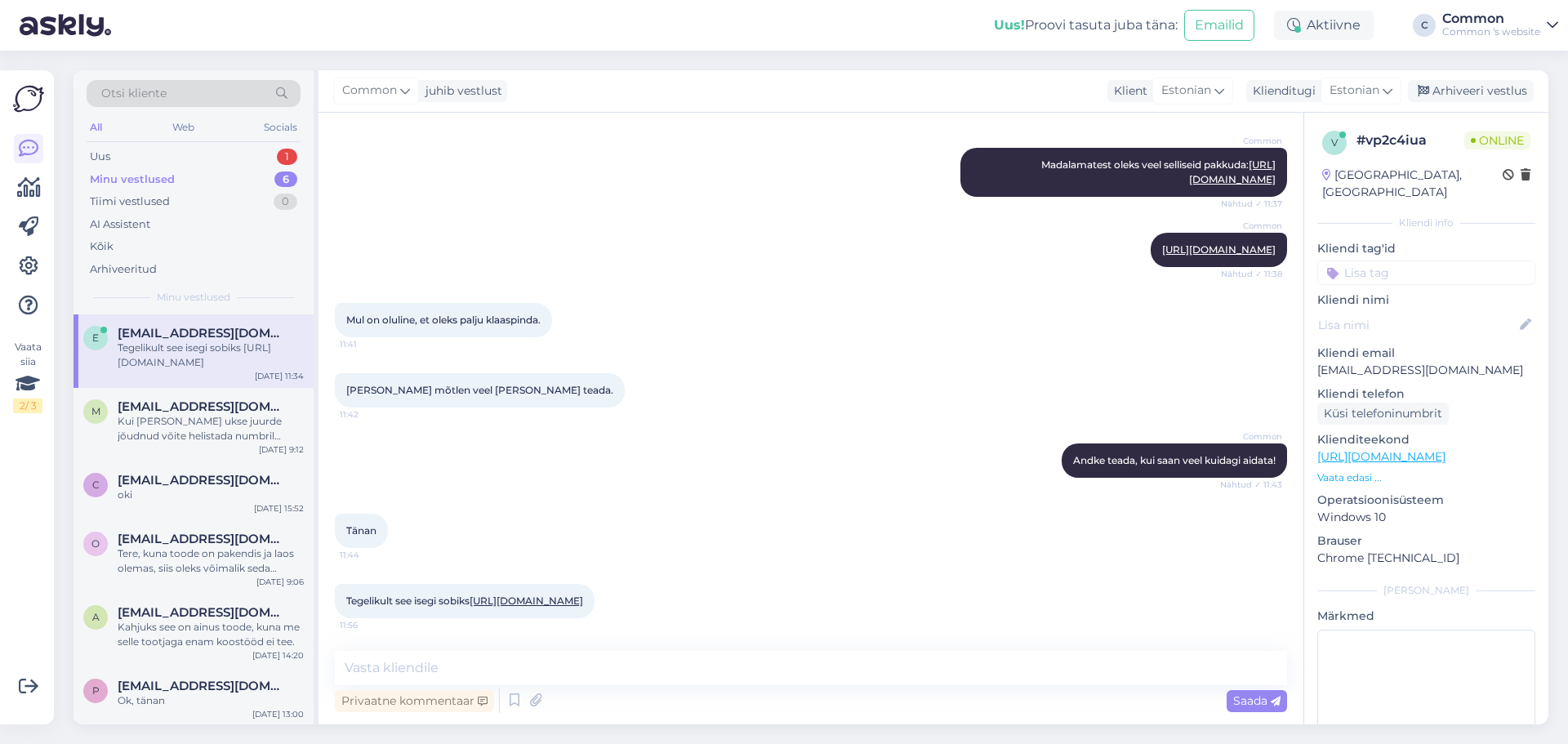
scroll to position [507, 0]
click at [561, 594] on link "[URL][DOMAIN_NAME]" at bounding box center [526, 600] width 113 height 12
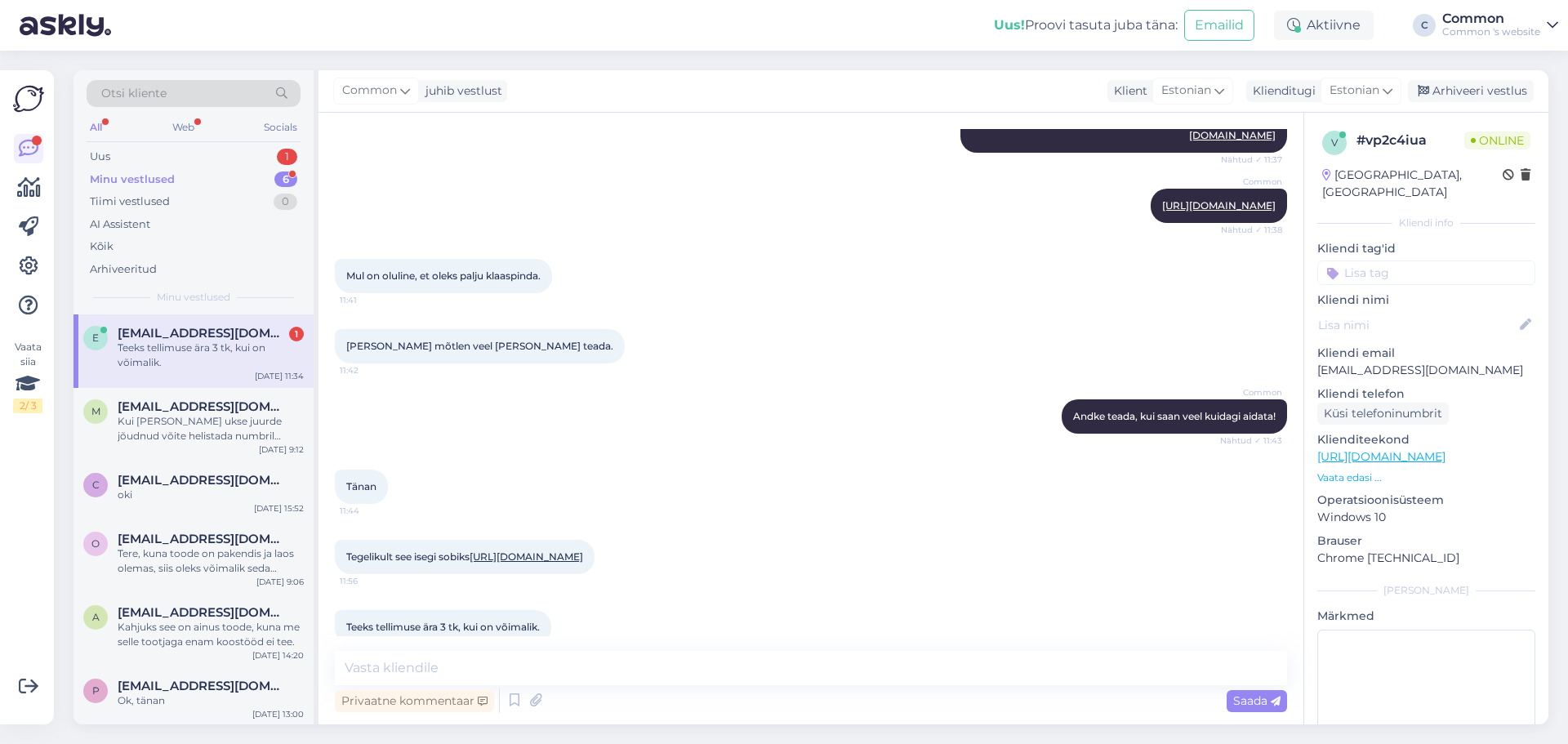
scroll to position [578, 0]
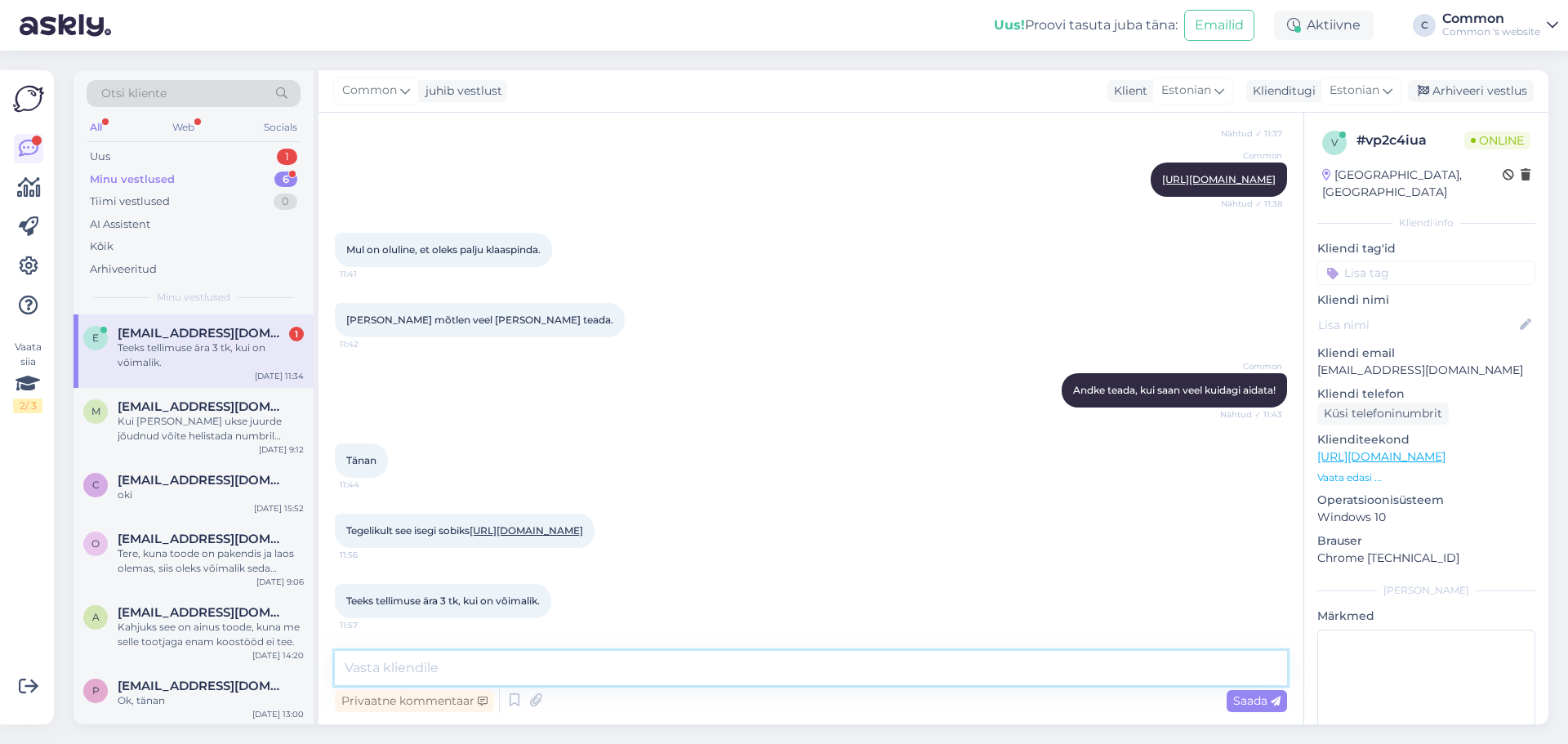
click at [552, 657] on textarea at bounding box center [810, 667] width 952 height 34
type textarea "Tehases on need saadaval ning lisame tellimusse."
click at [1250, 702] on span "Saada" at bounding box center [1257, 700] width 47 height 15
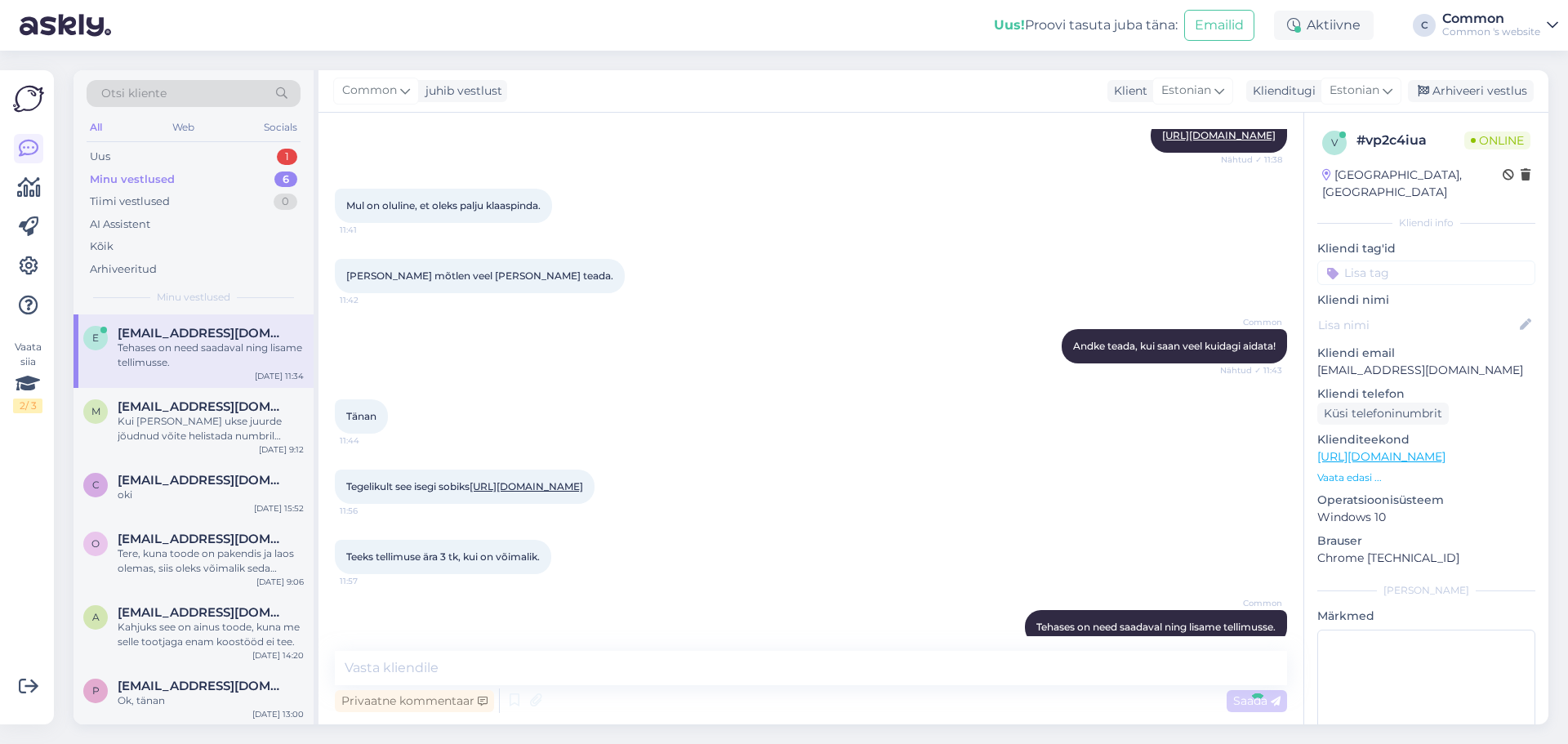
scroll to position [647, 0]
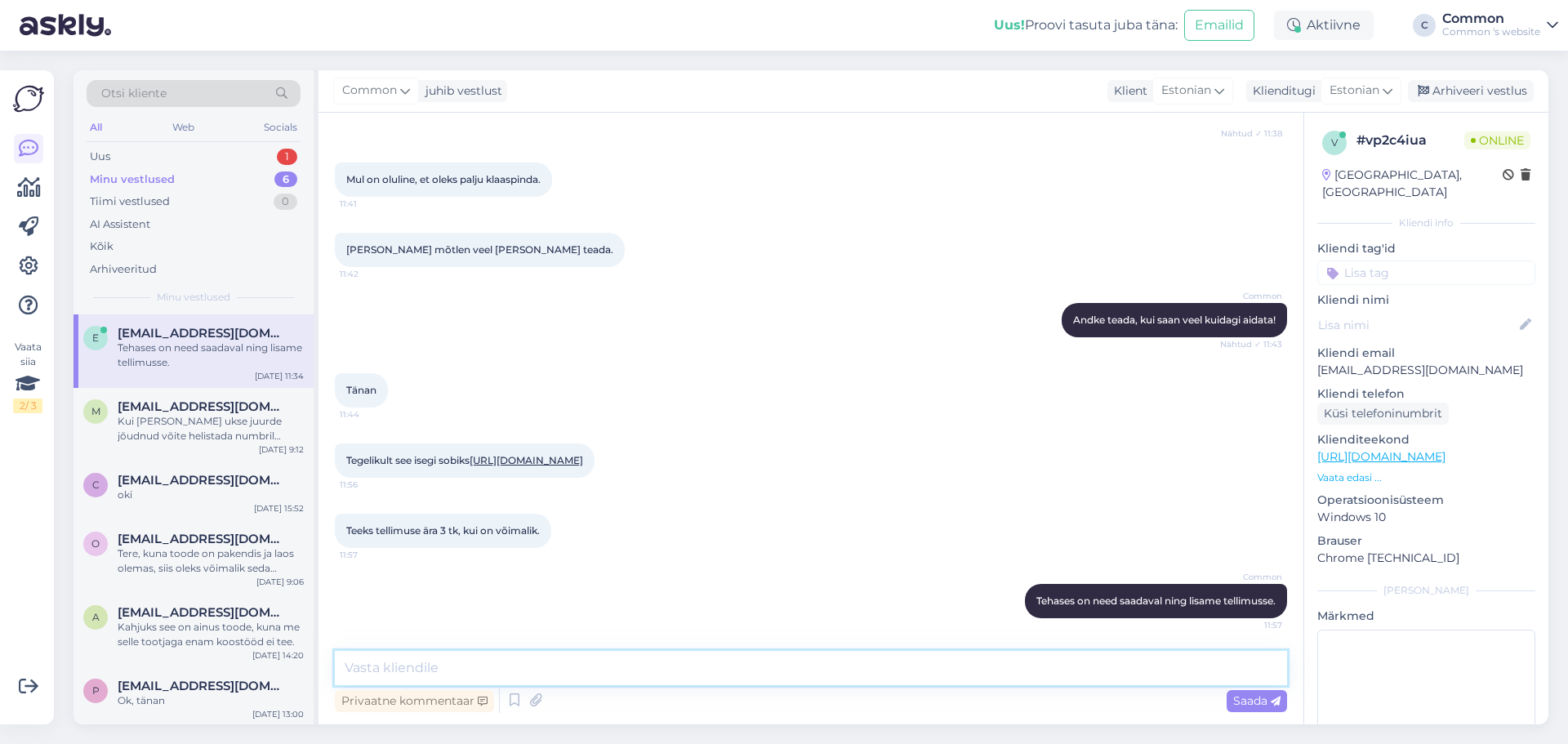
click at [1098, 670] on textarea at bounding box center [810, 667] width 952 height 34
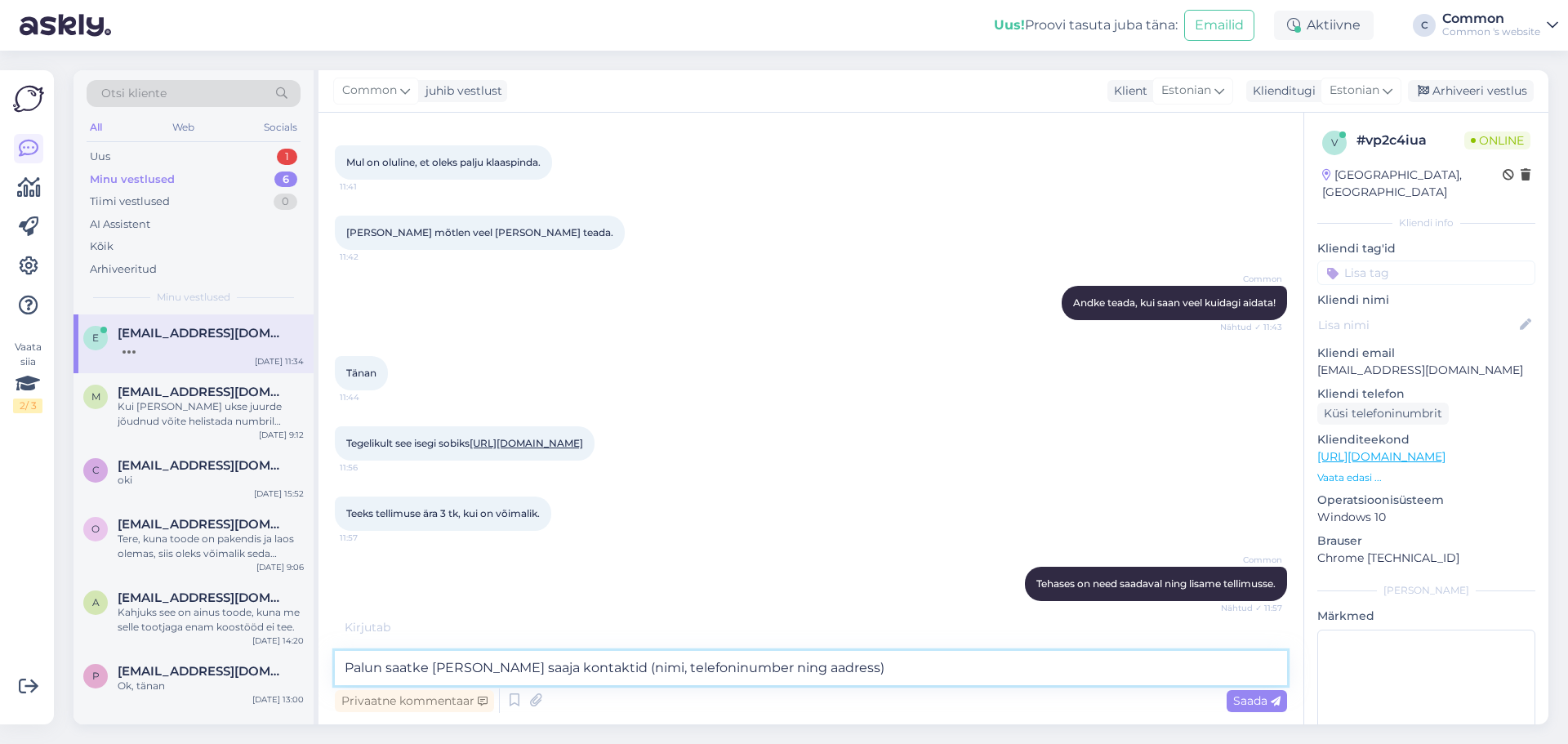
type textarea "Palun saatke [PERSON_NAME] saaja kontaktid (nimi, telefoninumber ning aadress)."
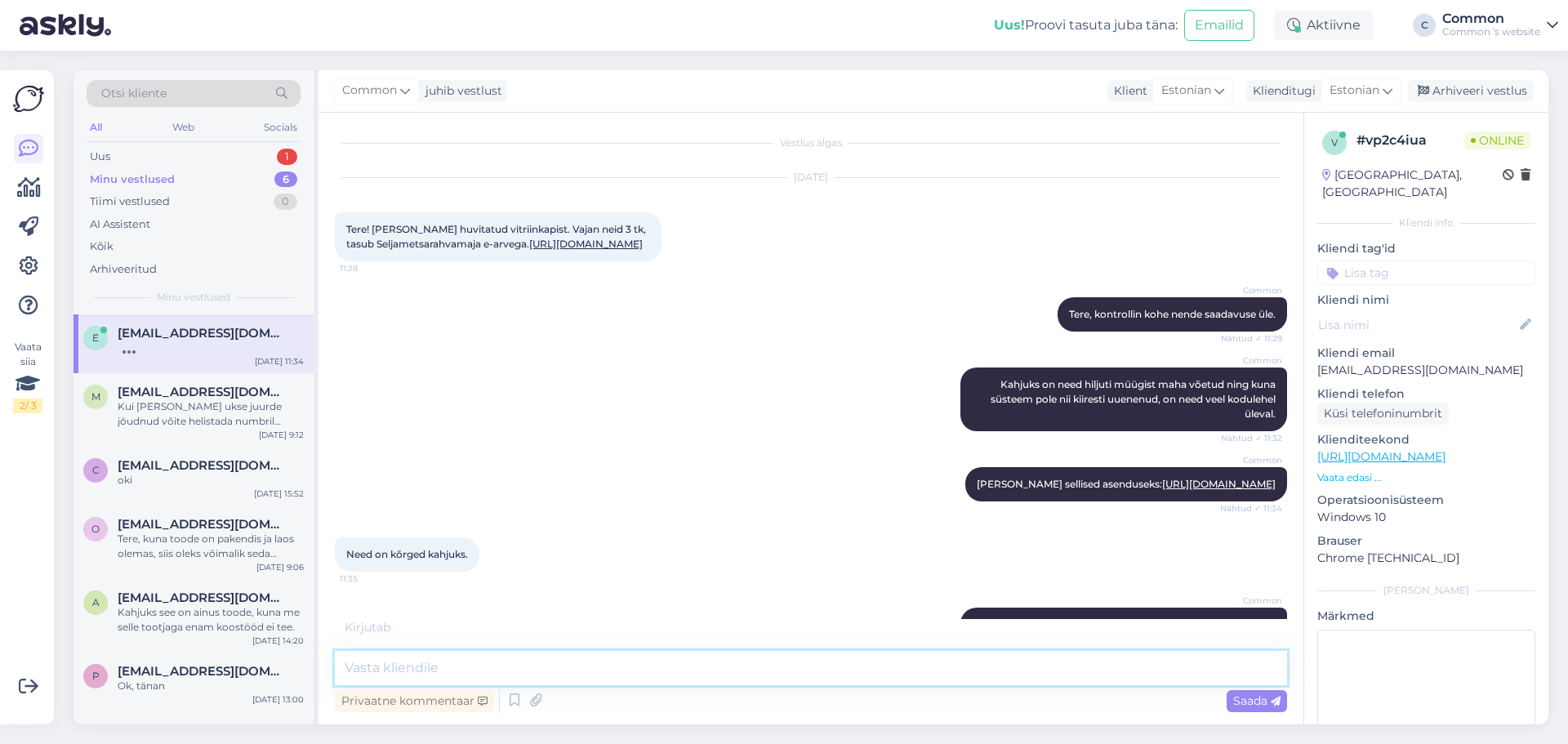
scroll to position [0, 0]
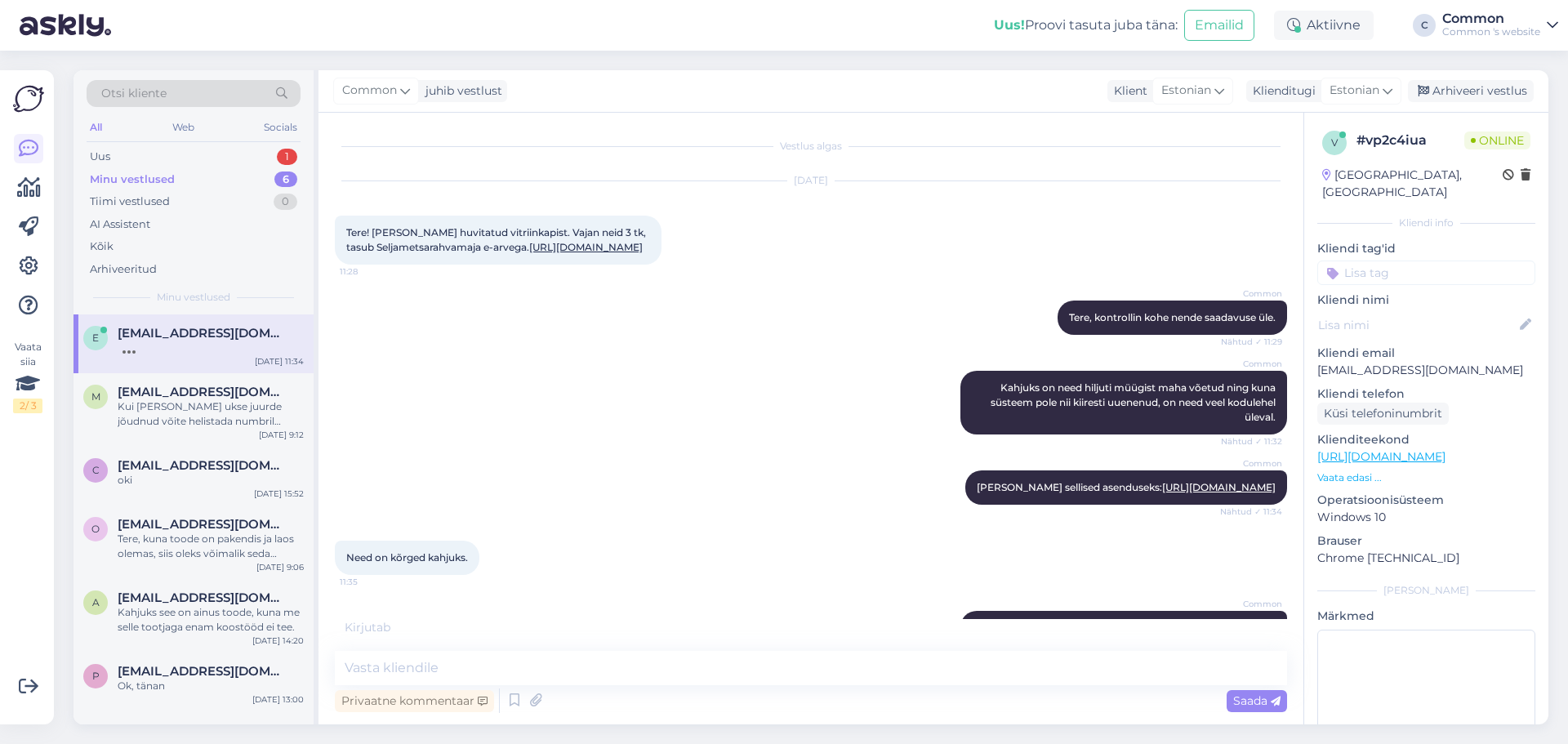
click at [357, 245] on span "Tere! [PERSON_NAME] huvitatud vitriinkapist. Vajan neid 3 tk, tasub Seljametsar…" at bounding box center [497, 240] width 302 height 27
drag, startPoint x: 357, startPoint y: 245, endPoint x: 385, endPoint y: 247, distance: 28.1
click at [385, 247] on span "Tere! [PERSON_NAME] huvitatud vitriinkapist. Vajan neid 3 tk, tasub Seljametsar…" at bounding box center [497, 240] width 302 height 27
copy span "Seljametsarahvamaja"
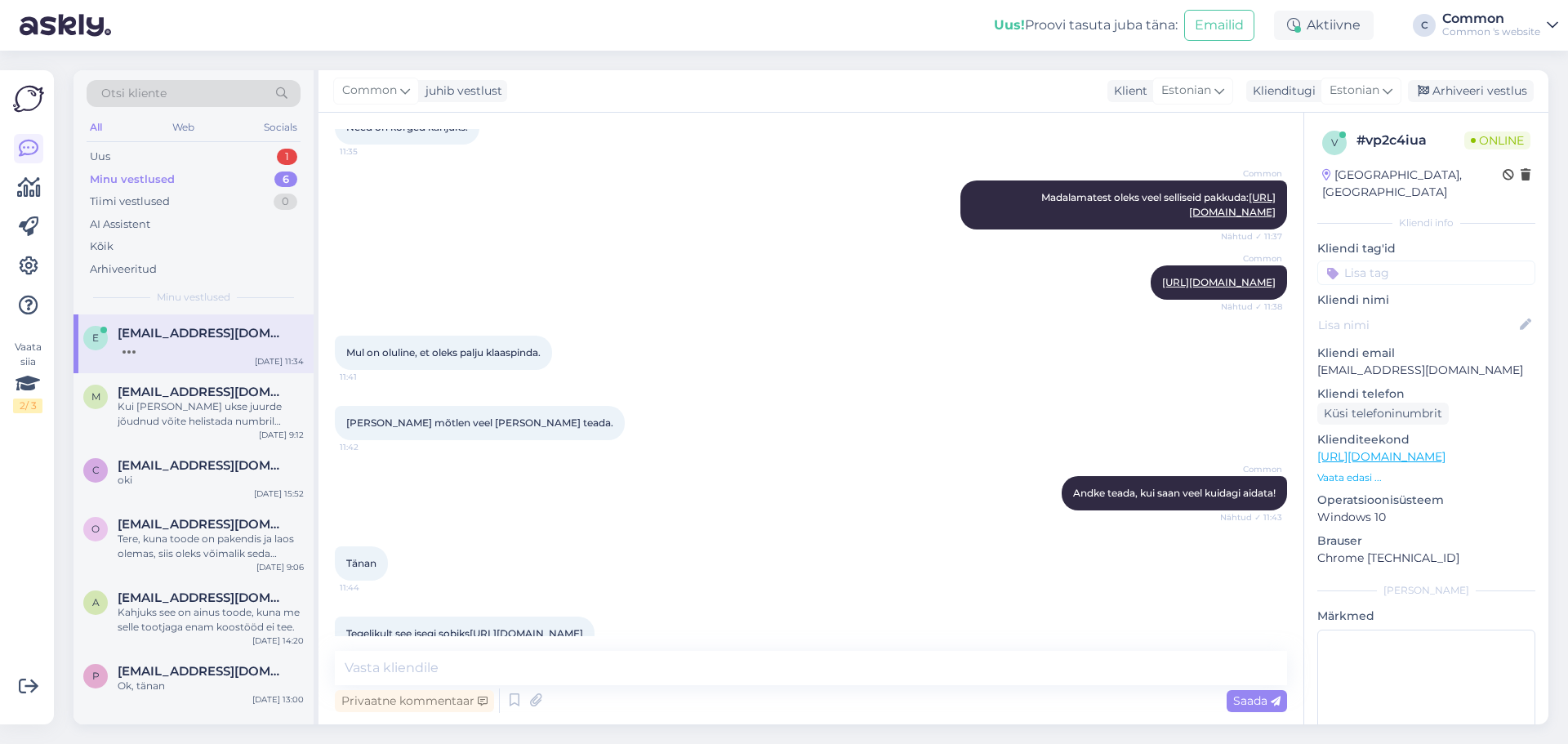
scroll to position [733, 0]
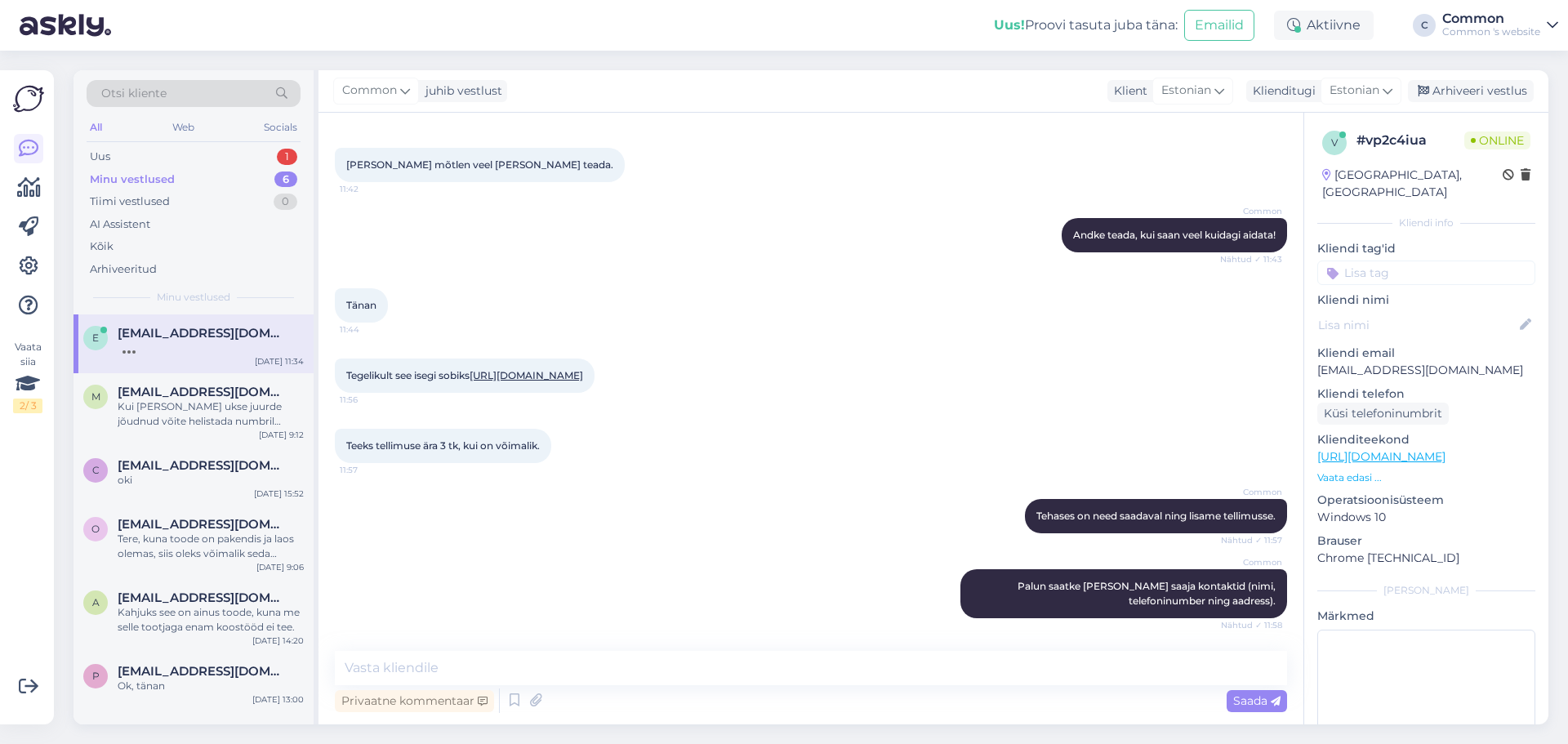
drag, startPoint x: 1318, startPoint y: 353, endPoint x: 1532, endPoint y: 357, distance: 214.0
click at [1532, 357] on div "v # vp2c4iua Online [GEOGRAPHIC_DATA], [GEOGRAPHIC_DATA] Kliendi info Kliendi t…" at bounding box center [1426, 457] width 244 height 688
copy p "[EMAIL_ADDRESS][DOMAIN_NAME]"
click at [1488, 362] on p "[EMAIL_ADDRESS][DOMAIN_NAME]" at bounding box center [1426, 370] width 218 height 17
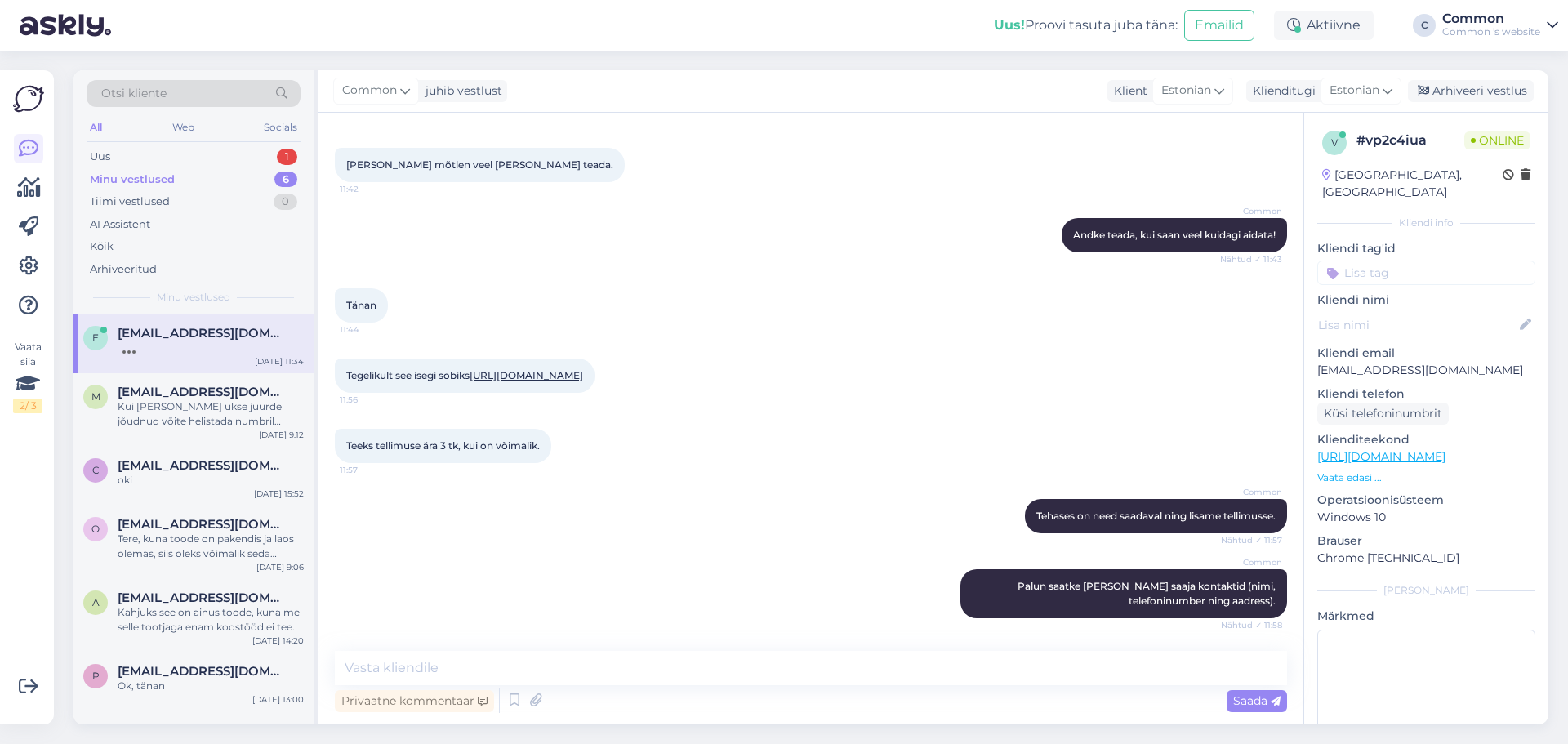
click at [1488, 362] on p "[EMAIL_ADDRESS][DOMAIN_NAME]" at bounding box center [1426, 370] width 218 height 17
copy p "[EMAIL_ADDRESS][DOMAIN_NAME]"
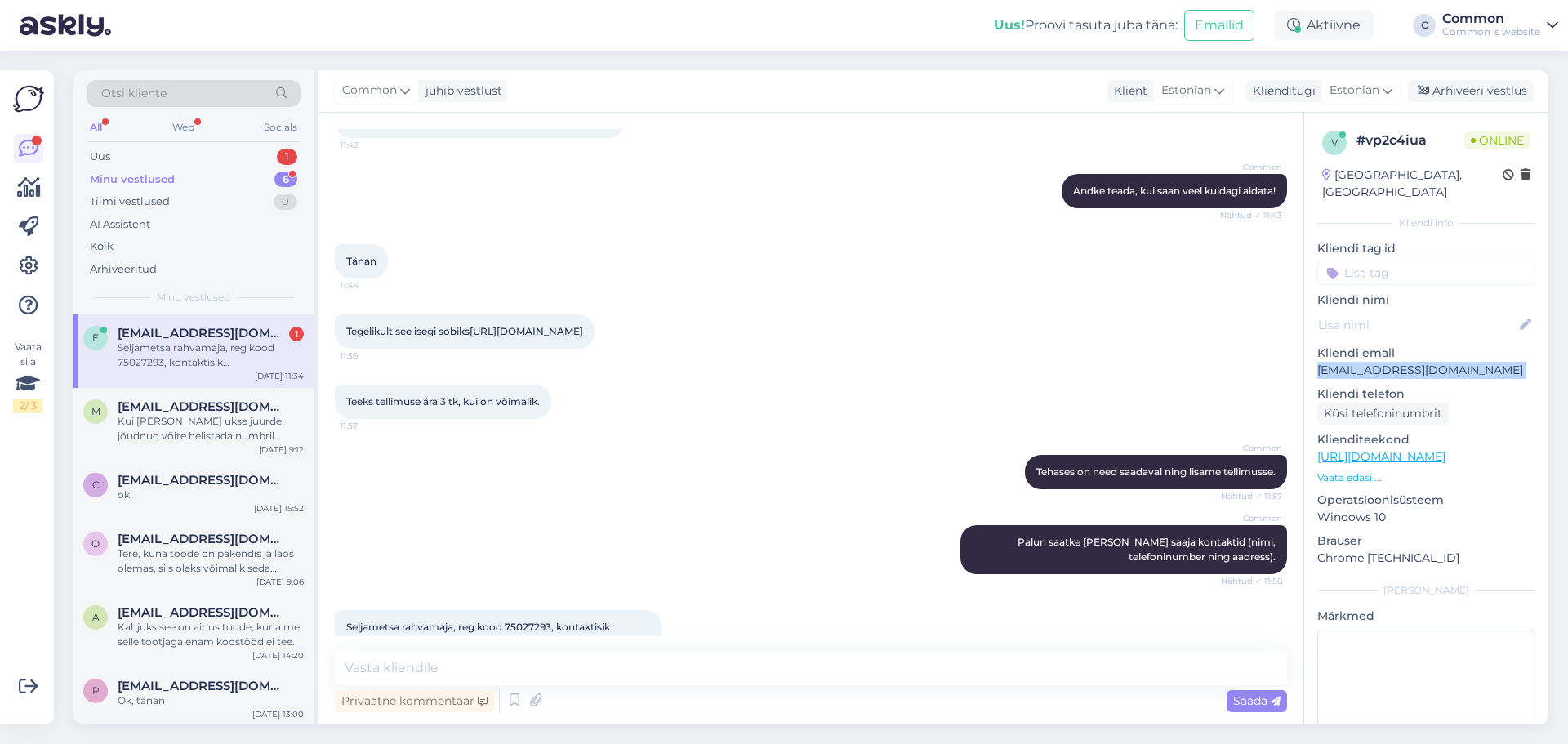
scroll to position [862, 0]
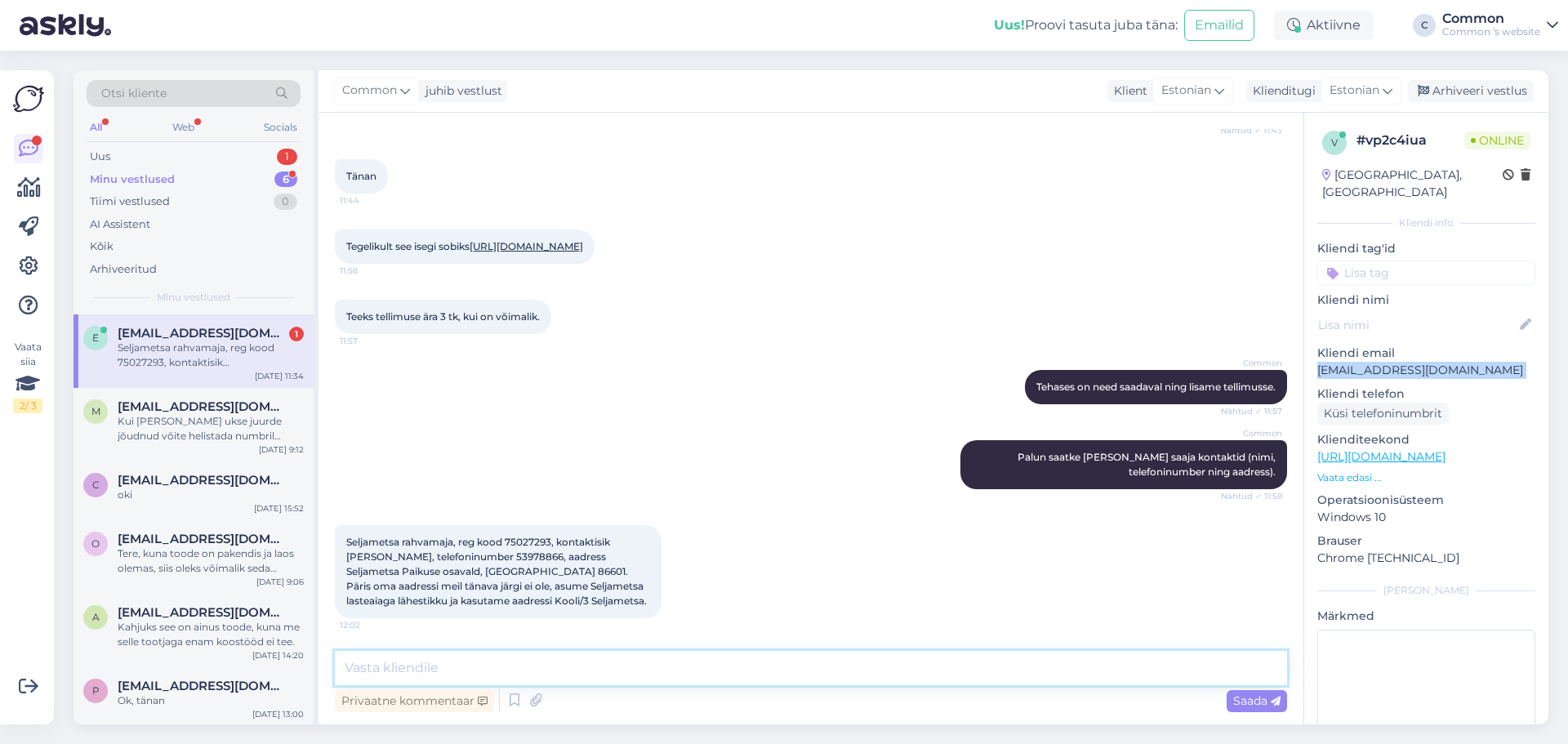
click at [518, 657] on textarea at bounding box center [810, 667] width 952 height 34
click at [552, 652] on textarea at bounding box center [810, 667] width 952 height 34
click at [378, 664] on textarea "Aitäh info eest, saadame e-arve." at bounding box center [810, 667] width 952 height 34
click at [574, 672] on textarea "Täname Teid tellimuse eest info eest, saadame e-arve." at bounding box center [810, 667] width 952 height 34
drag, startPoint x: 574, startPoint y: 672, endPoint x: 546, endPoint y: 673, distance: 28.0
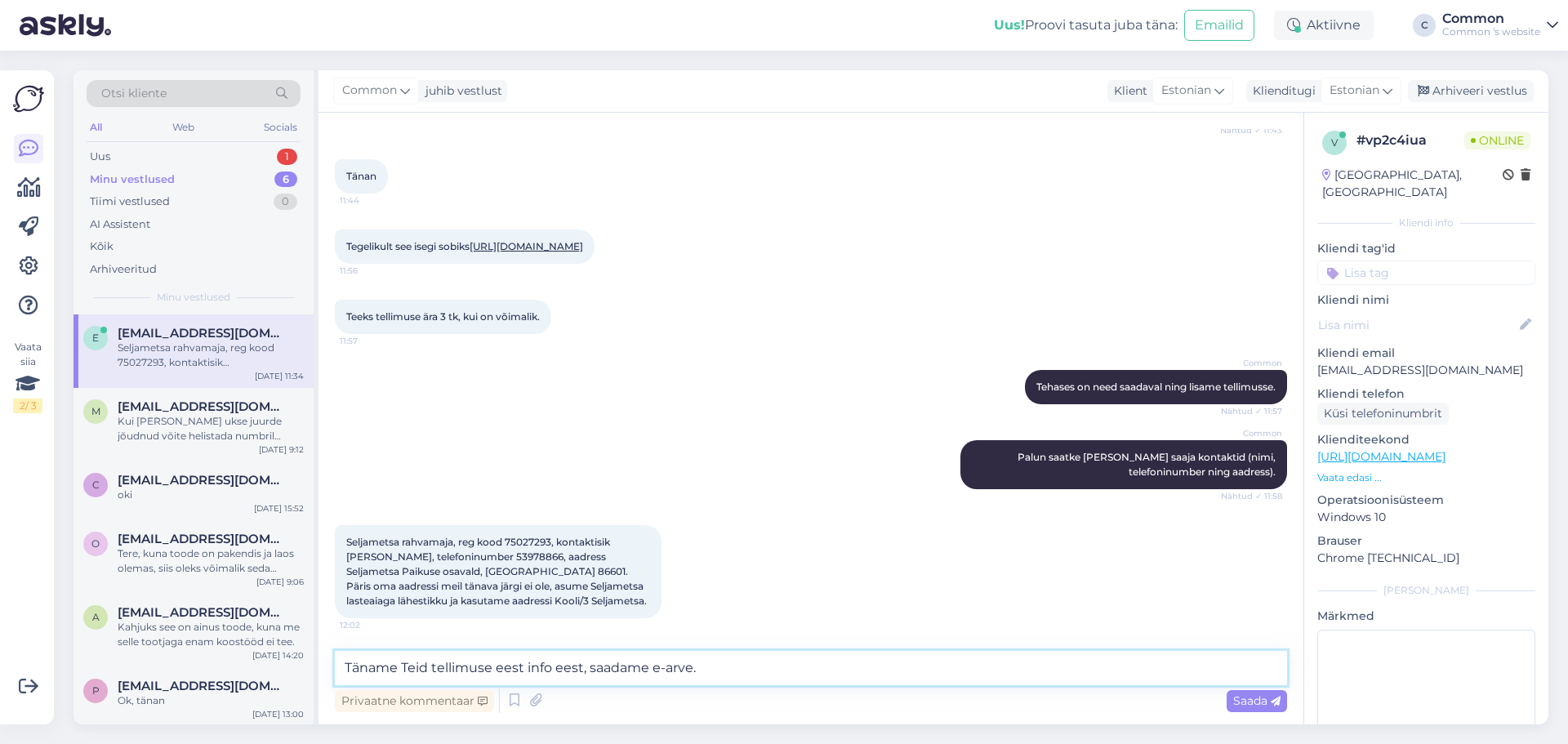
click at [546, 673] on textarea "Täname Teid tellimuse eest info eest, saadame e-arve." at bounding box center [810, 667] width 952 height 34
click at [658, 666] on textarea "Täname Teid tellimuse eest, saadame e-arve." at bounding box center [810, 667] width 952 height 34
click at [1414, 362] on p "[EMAIL_ADDRESS][DOMAIN_NAME]" at bounding box center [1426, 370] width 218 height 17
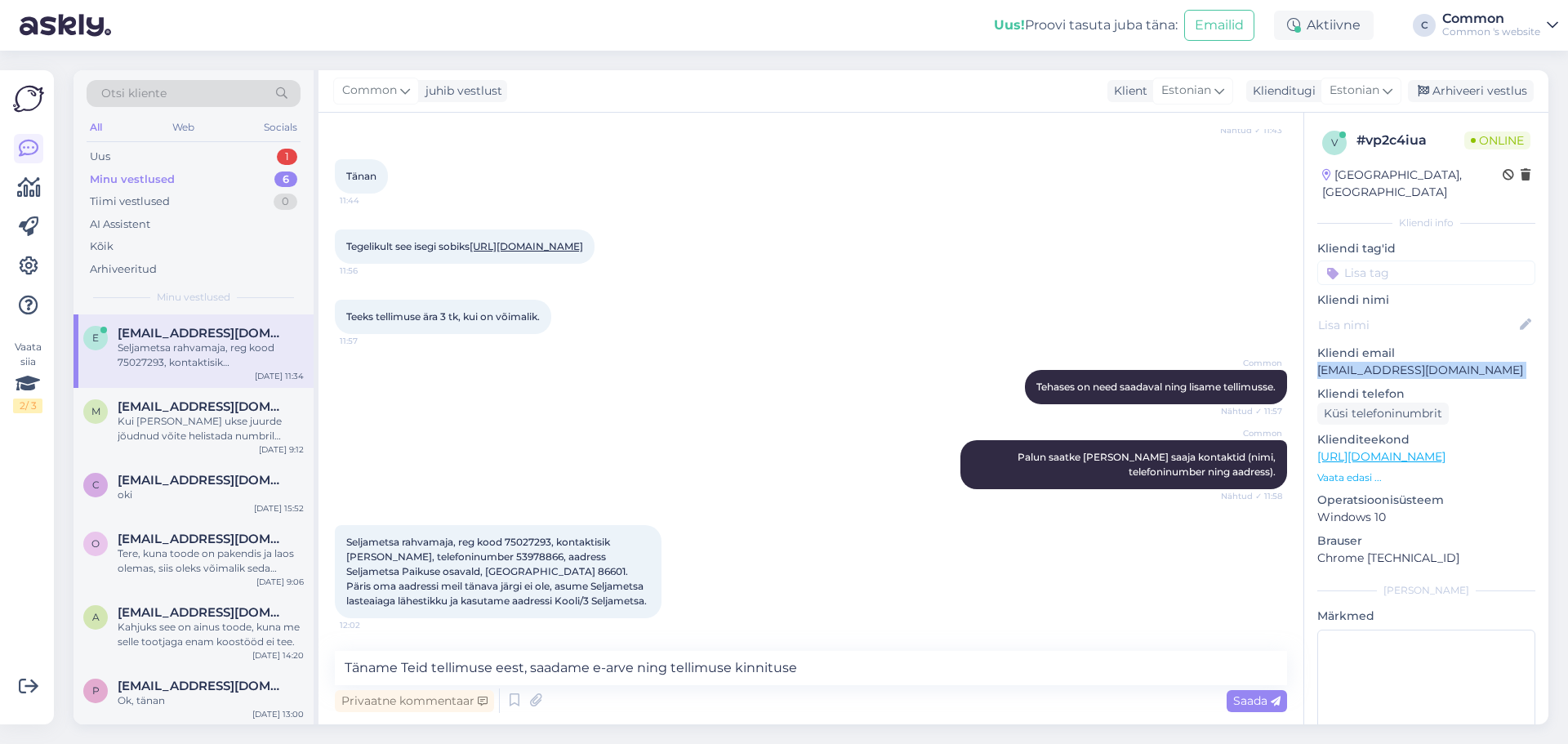
copy p "[EMAIL_ADDRESS][DOMAIN_NAME]"
click at [990, 639] on div "Vestlus algas [DATE] Tere! [PERSON_NAME] huvitatud vitriinkapist. Vajan neid 3 …" at bounding box center [811, 418] width 985 height 612
click at [988, 655] on textarea "Täname Teid tellimuse eest, saadame e-arve ning tellimuse kinnituse" at bounding box center [810, 667] width 952 height 34
paste textarea "[EMAIL_ADDRESS][DOMAIN_NAME]"
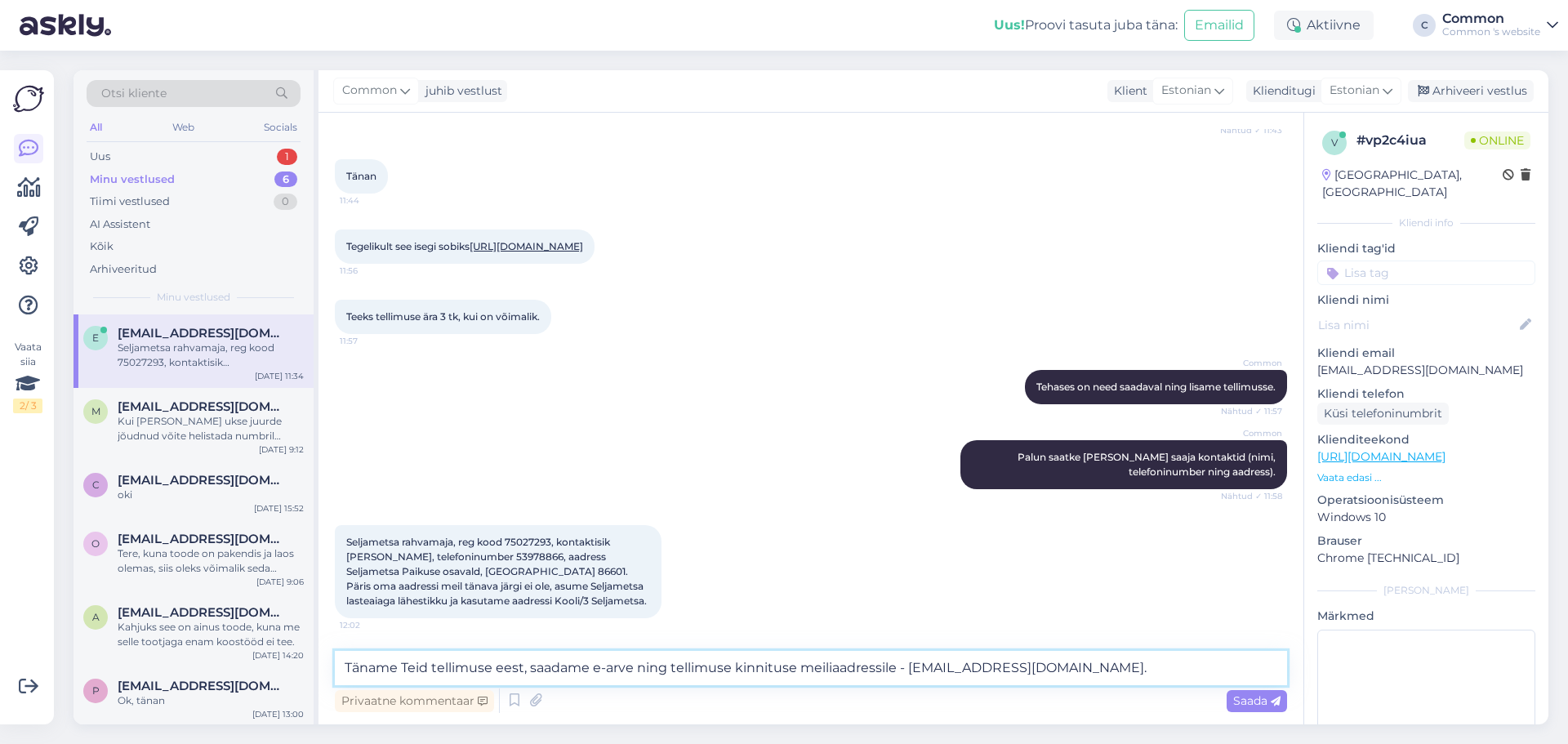
click at [908, 667] on textarea "Täname Teid tellimuse eest, saadame e-arve ning tellimuse kinnituse meiliaadres…" at bounding box center [810, 667] width 952 height 34
click at [1213, 665] on textarea "Täname [PERSON_NAME] eest, saadame e-arve ning tellimuse kinnituse meiliaadress…" at bounding box center [810, 667] width 952 height 34
type textarea "Täname Teid tellimuse eest, saadame e-arve ning tellimuse kinnituse meiliaadres…"
click at [1261, 699] on span "Saada" at bounding box center [1257, 700] width 47 height 15
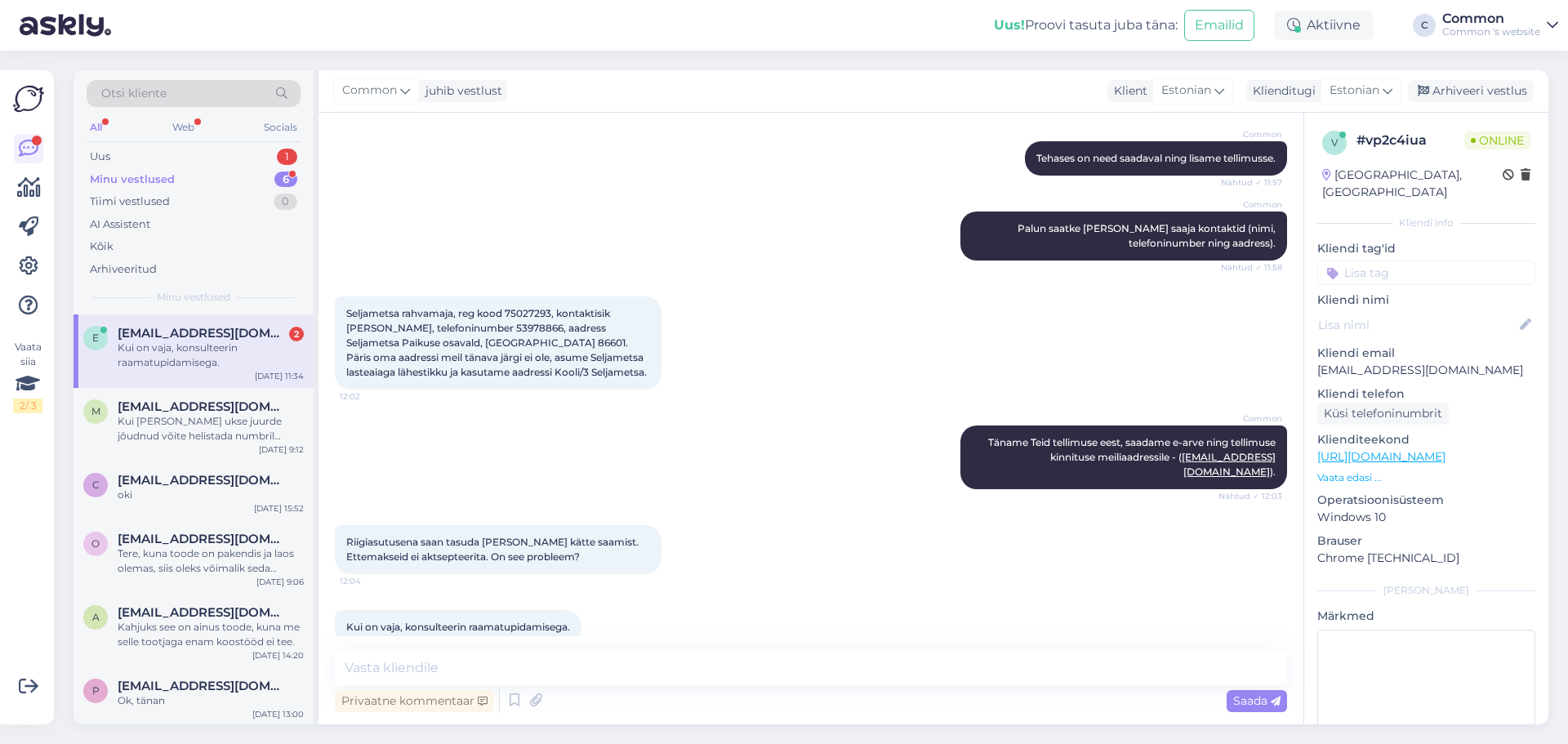
scroll to position [1117, 0]
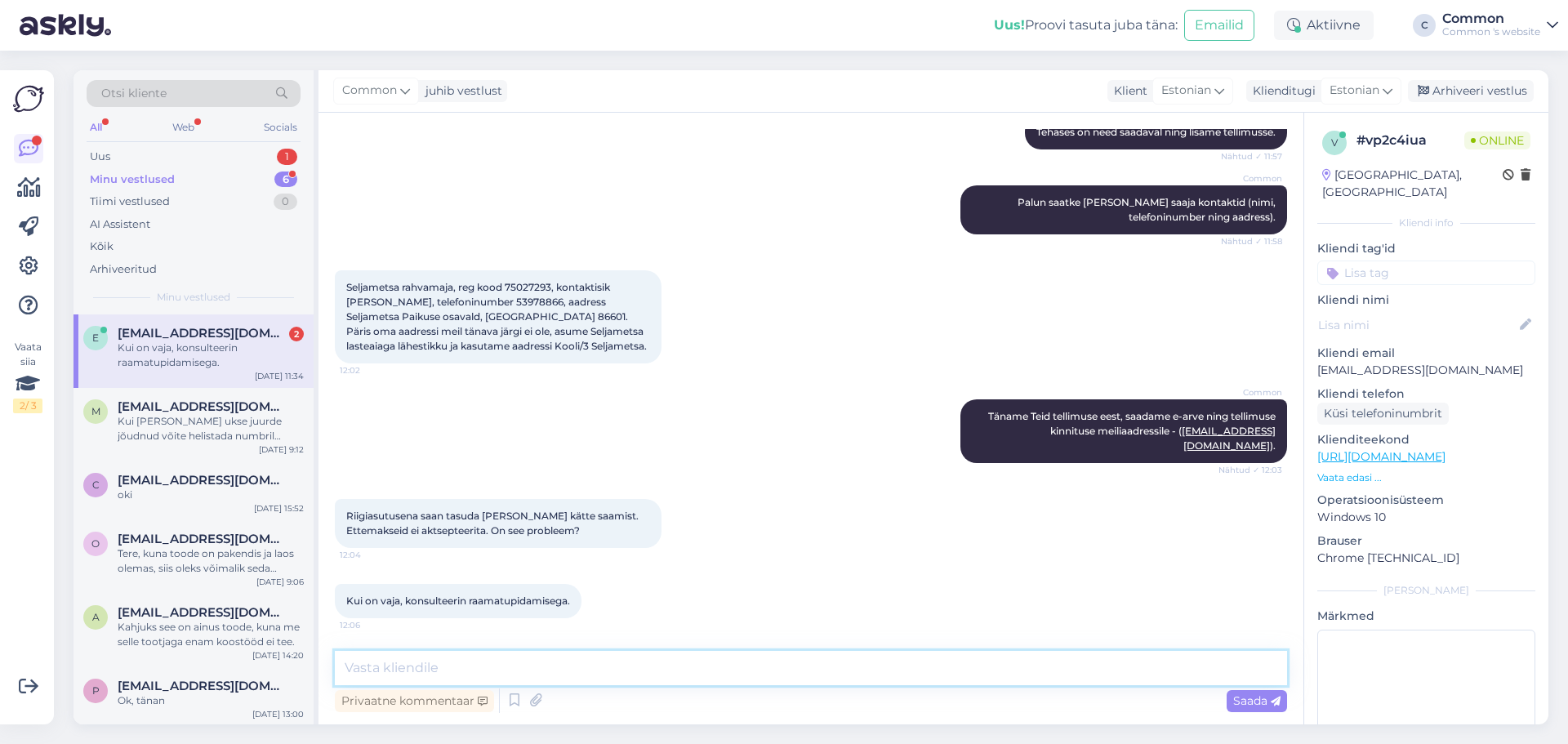
click at [523, 661] on textarea at bounding box center [810, 667] width 952 height 34
click at [462, 666] on textarea at bounding box center [810, 667] width 952 height 34
click at [577, 653] on textarea at bounding box center [810, 667] width 952 height 34
type textarea "P"
type textarea "A"
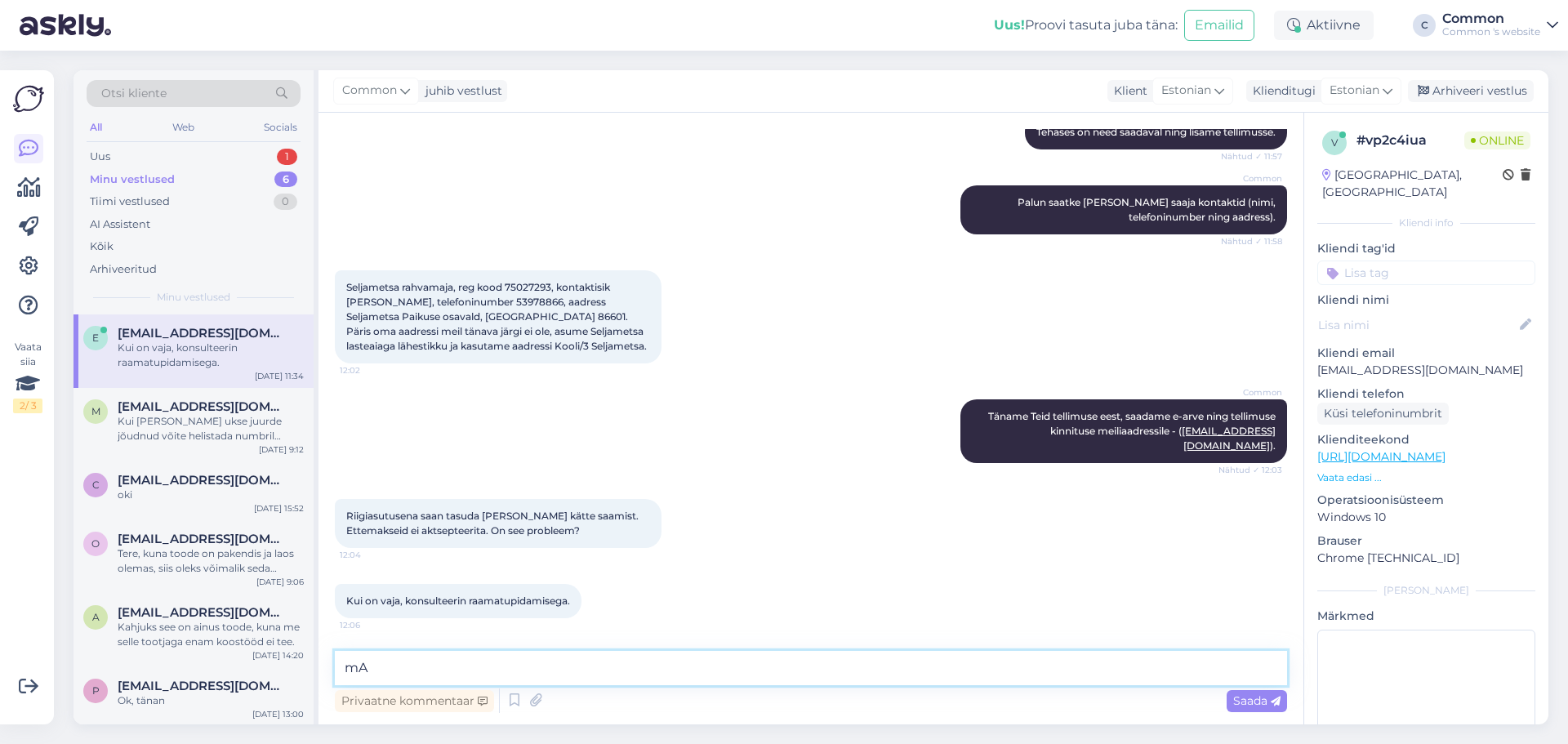
type textarea "m"
type textarea "M"
type textarea "L"
drag, startPoint x: 591, startPoint y: 673, endPoint x: 344, endPoint y: 673, distance: 247.0
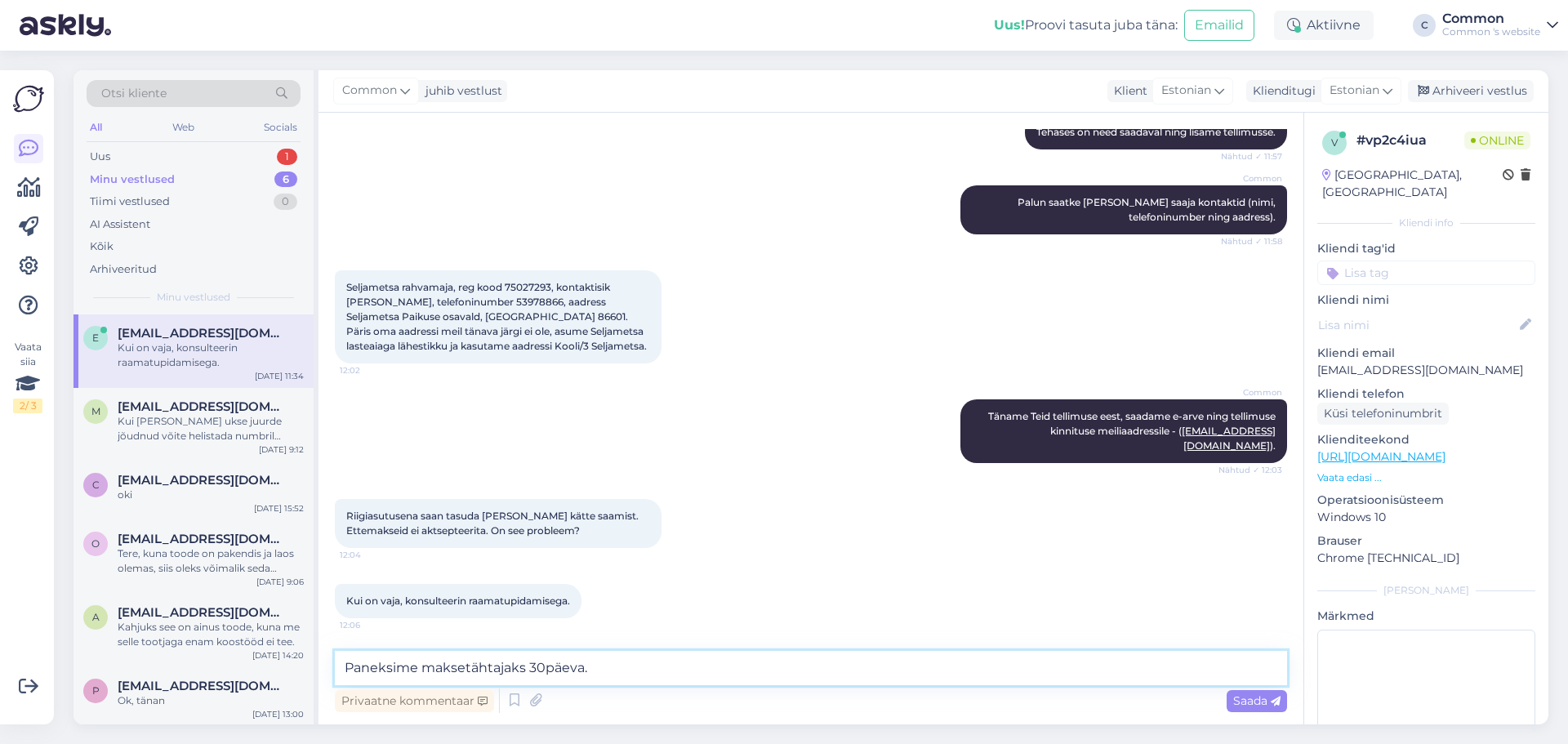
click at [344, 673] on textarea "Paneksime maksetähtajaks 30päeva." at bounding box center [810, 667] width 952 height 34
type textarea "U"
type textarea "Uurin kohe, kas meil on teada kauba täpsem tarneaeg."
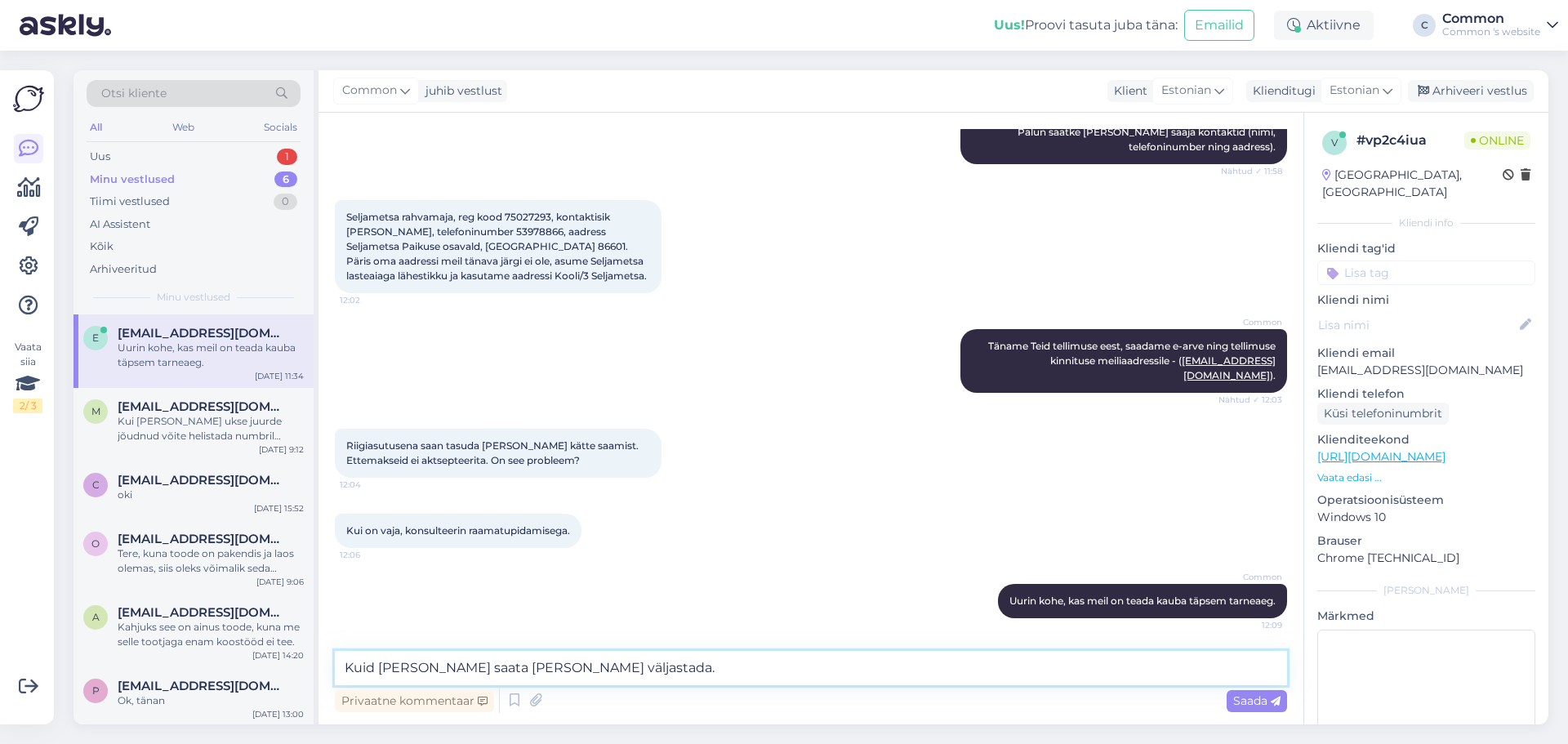
click at [494, 666] on textarea "Kuid [PERSON_NAME] saata [PERSON_NAME] väljastada." at bounding box center [810, 667] width 952 height 34
click at [684, 670] on textarea "Kuid [PERSON_NAME] saata [PERSON_NAME] kauba väljastada." at bounding box center [810, 667] width 952 height 34
click at [495, 664] on textarea "Kuid [PERSON_NAME] saata [PERSON_NAME] kauba väljastamist, ehk" at bounding box center [810, 667] width 952 height 34
click at [777, 646] on div "Vestlus algas [DATE] Tere! [PERSON_NAME] huvitatud vitriinkapist. Vajan neid 3 …" at bounding box center [811, 418] width 985 height 612
click at [777, 668] on textarea "Kuid [PERSON_NAME] saata [PERSON_NAME] [PERSON_NAME] väljastamist, ehk" at bounding box center [810, 667] width 952 height 34
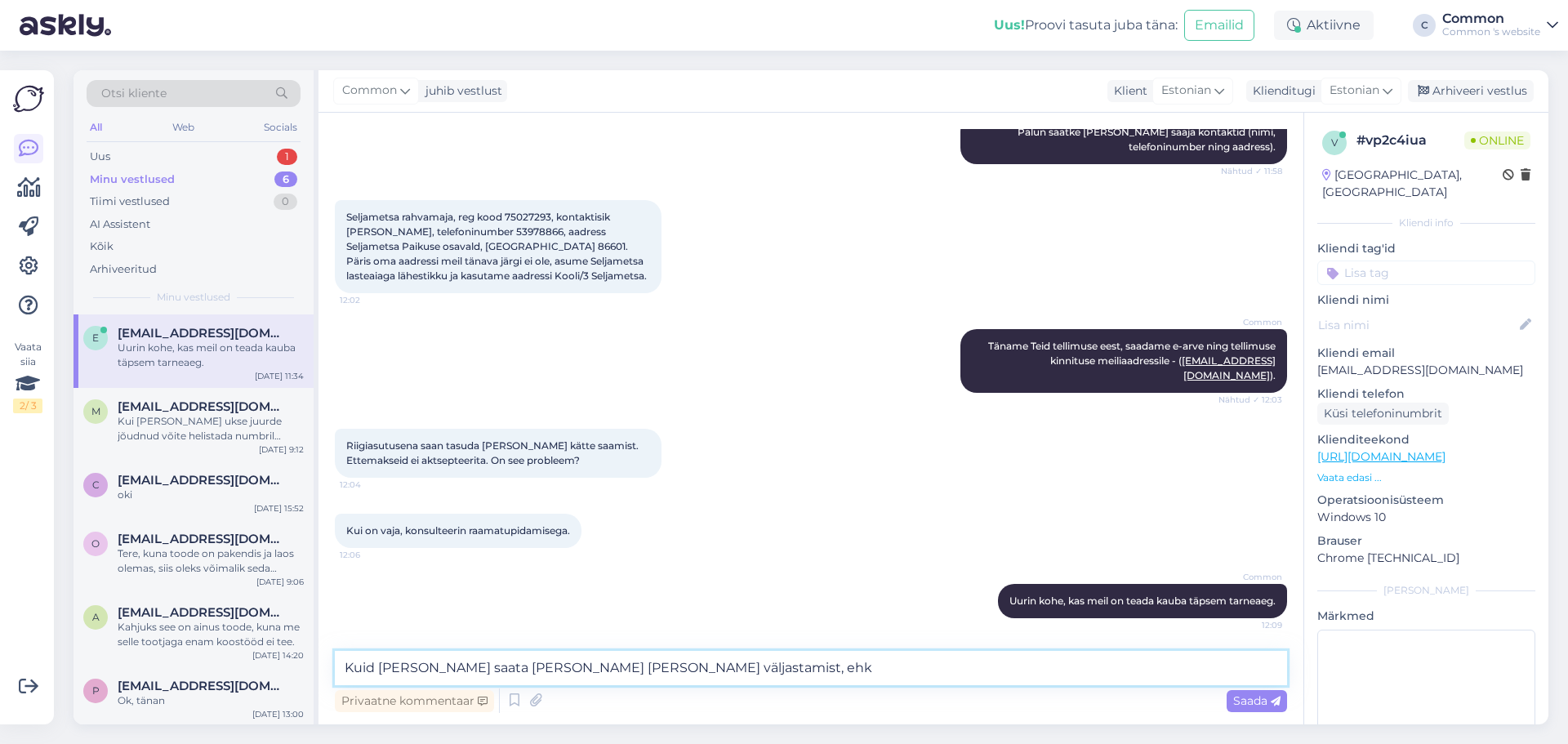
drag, startPoint x: 777, startPoint y: 668, endPoint x: 725, endPoint y: 667, distance: 52.0
click at [725, 667] on textarea "Kuid [PERSON_NAME] saata [PERSON_NAME] [PERSON_NAME] väljastamist, ehk" at bounding box center [810, 667] width 952 height 34
click at [745, 671] on textarea "Kuid [PERSON_NAME] saata [PERSON_NAME] [PERSON_NAME] väljastamist." at bounding box center [810, 667] width 952 height 34
click at [1041, 670] on textarea "Kuid [PERSON_NAME] saata [PERSON_NAME] [PERSON_NAME] väljastamist ehk tasumine …" at bounding box center [810, 667] width 952 height 34
type textarea "Kuid [PERSON_NAME] saata [PERSON_NAME] [PERSON_NAME] väljastamist ehk tasumine …"
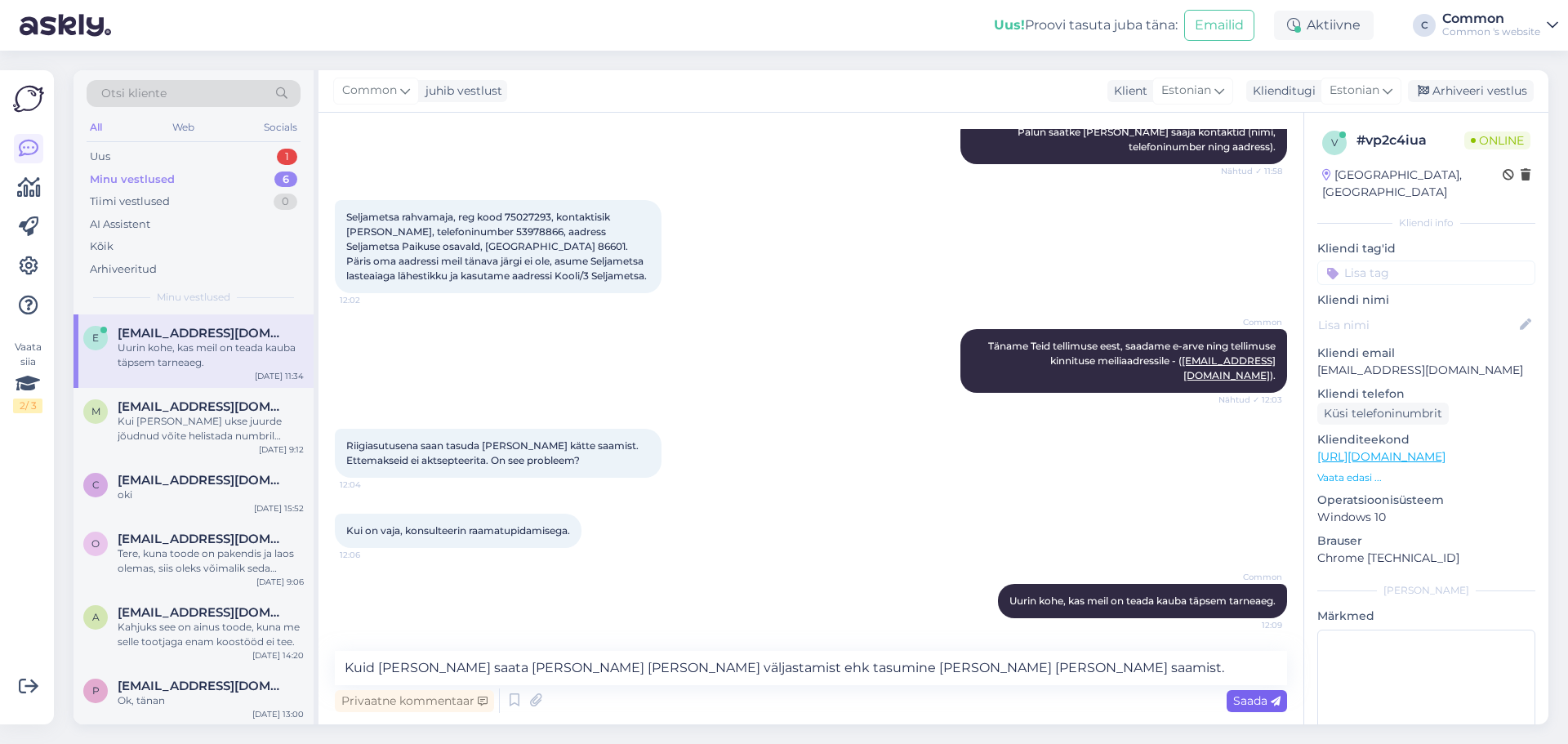
click at [1247, 705] on span "Saada" at bounding box center [1257, 700] width 47 height 15
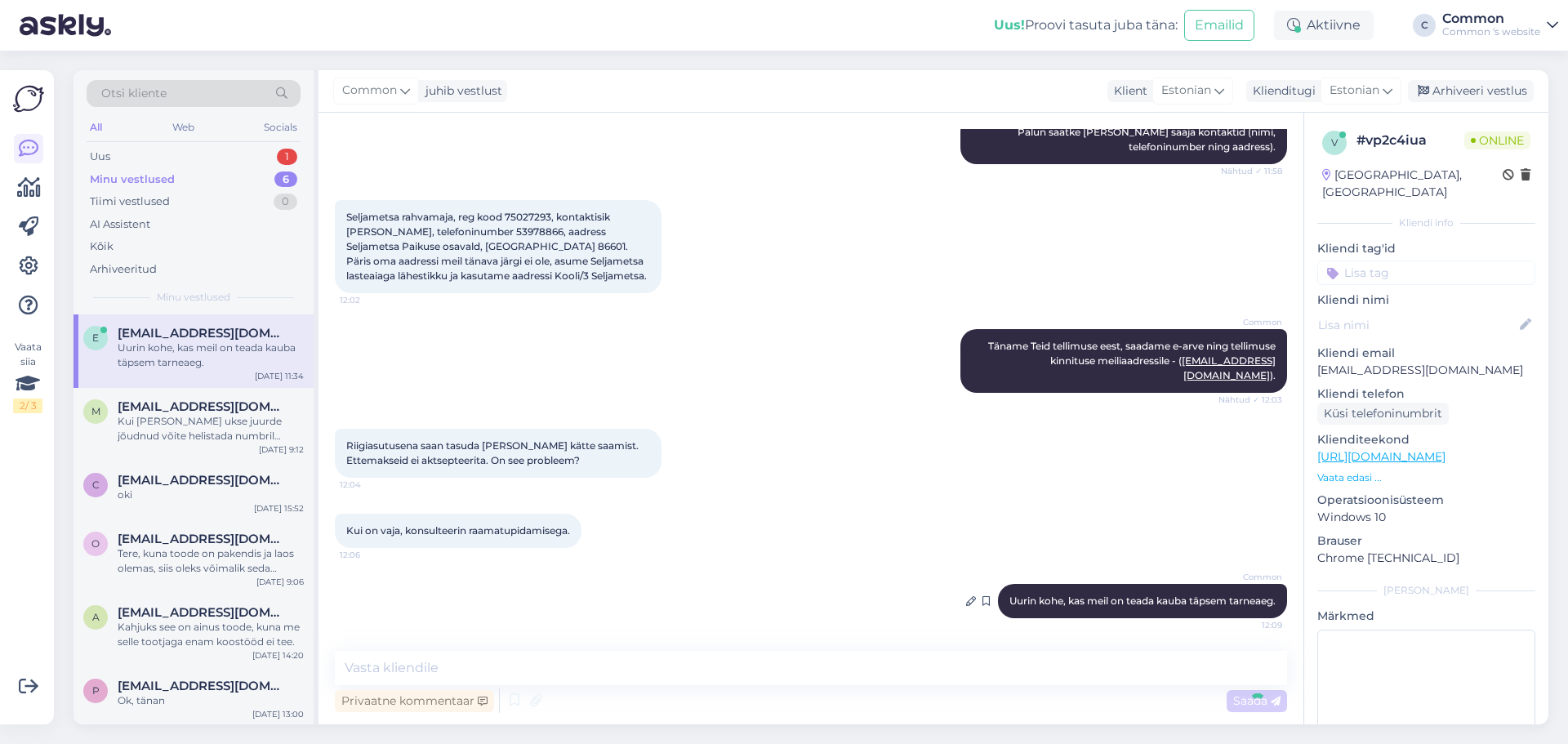
scroll to position [1272, 0]
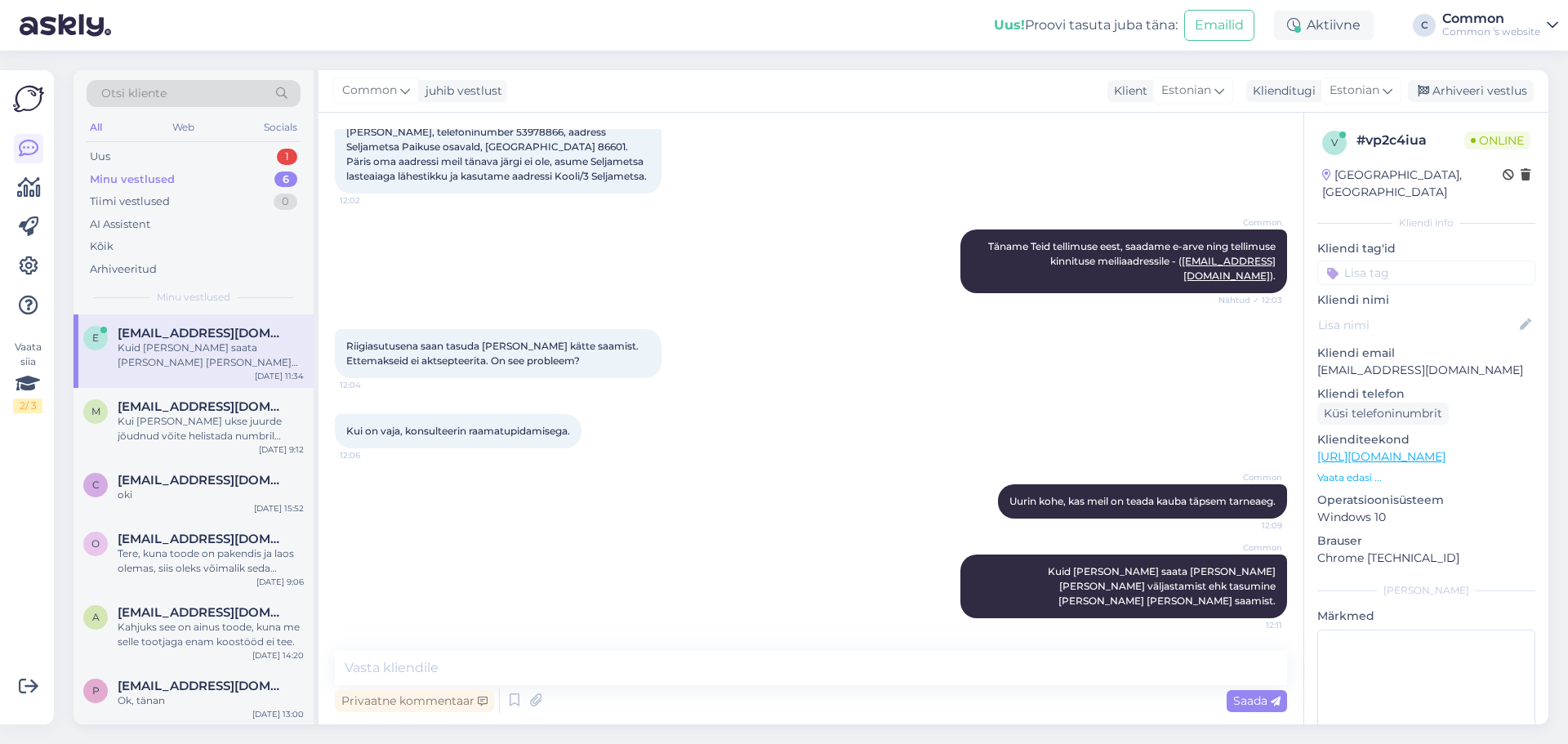
click at [1412, 362] on p "[EMAIL_ADDRESS][DOMAIN_NAME]" at bounding box center [1426, 370] width 218 height 17
copy p "[EMAIL_ADDRESS][DOMAIN_NAME]"
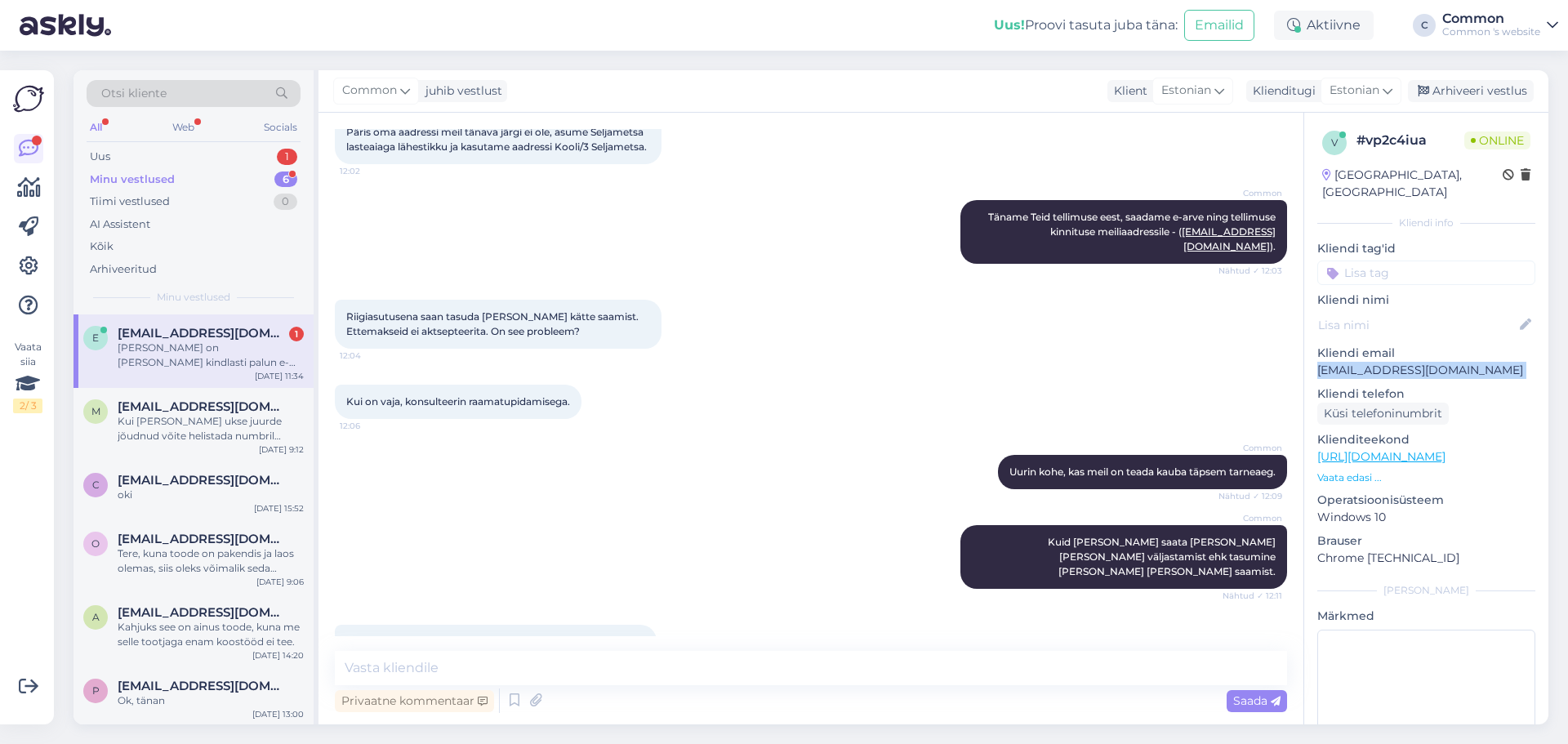
scroll to position [1342, 0]
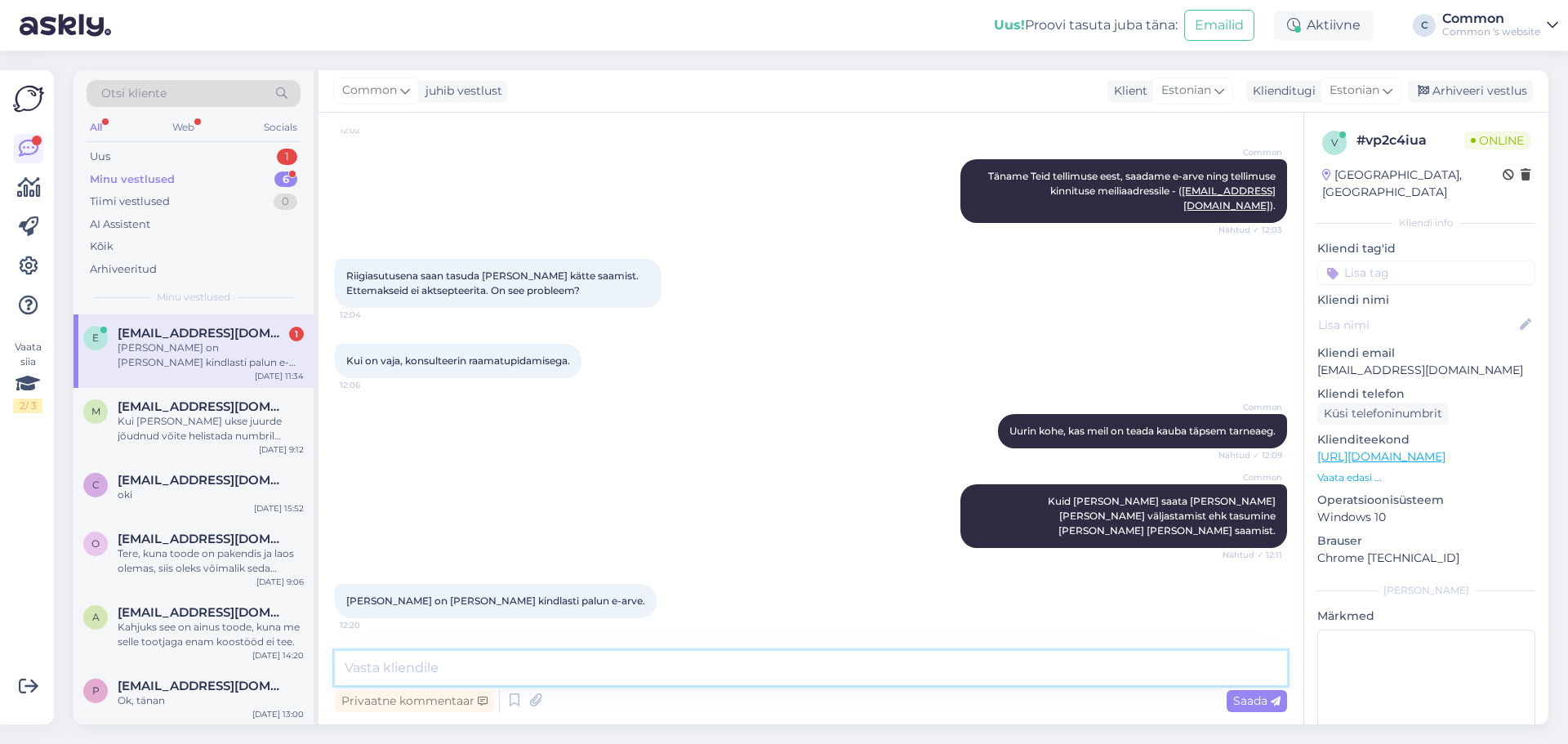
click at [664, 682] on textarea at bounding box center [810, 667] width 952 height 34
click at [157, 414] on div "Kui [PERSON_NAME] ukse juurde jõudnud võite helistada numbril 5022278." at bounding box center [211, 429] width 186 height 30
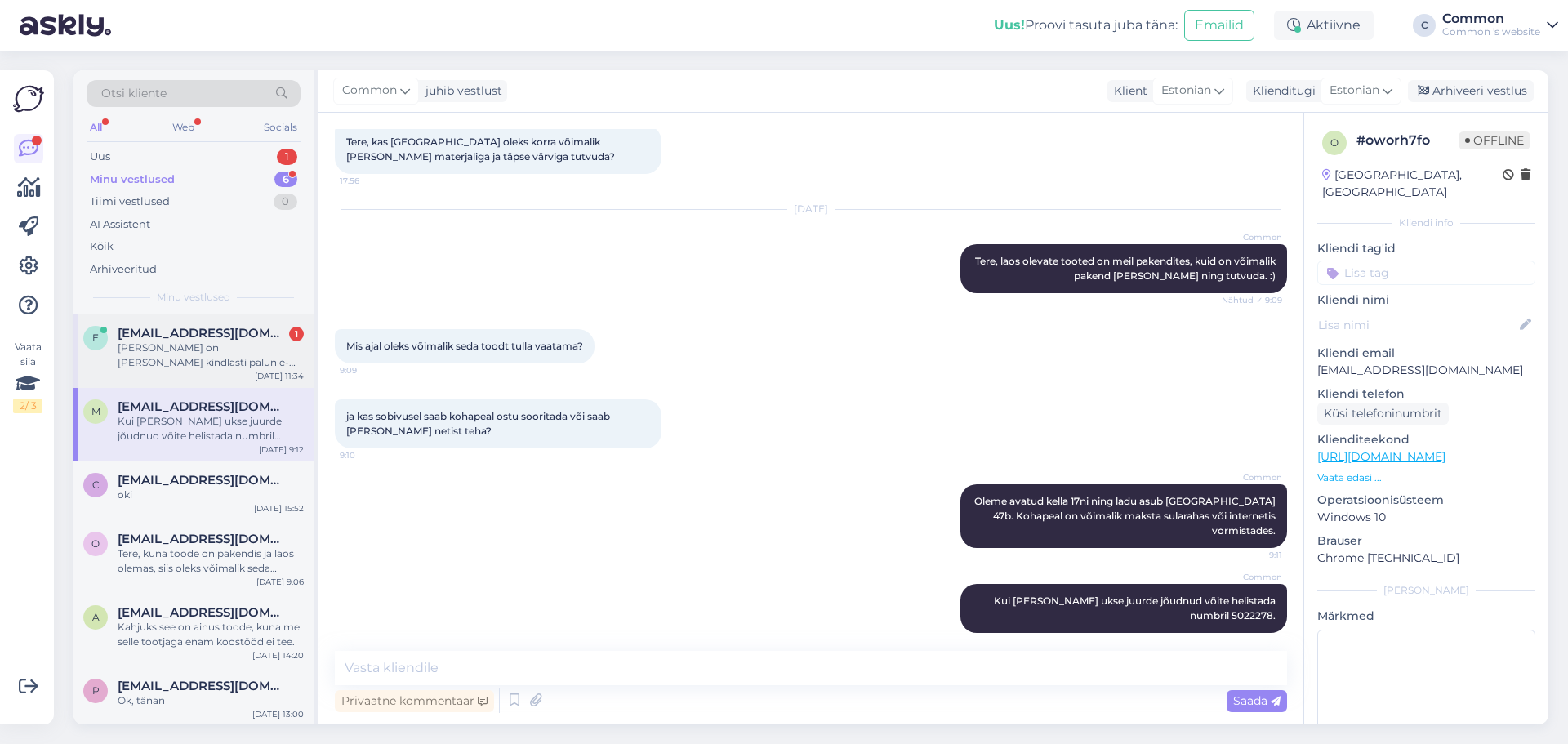
click at [170, 328] on span "[EMAIL_ADDRESS][DOMAIN_NAME]" at bounding box center [202, 333] width 170 height 15
